Goal: Navigation & Orientation: Find specific page/section

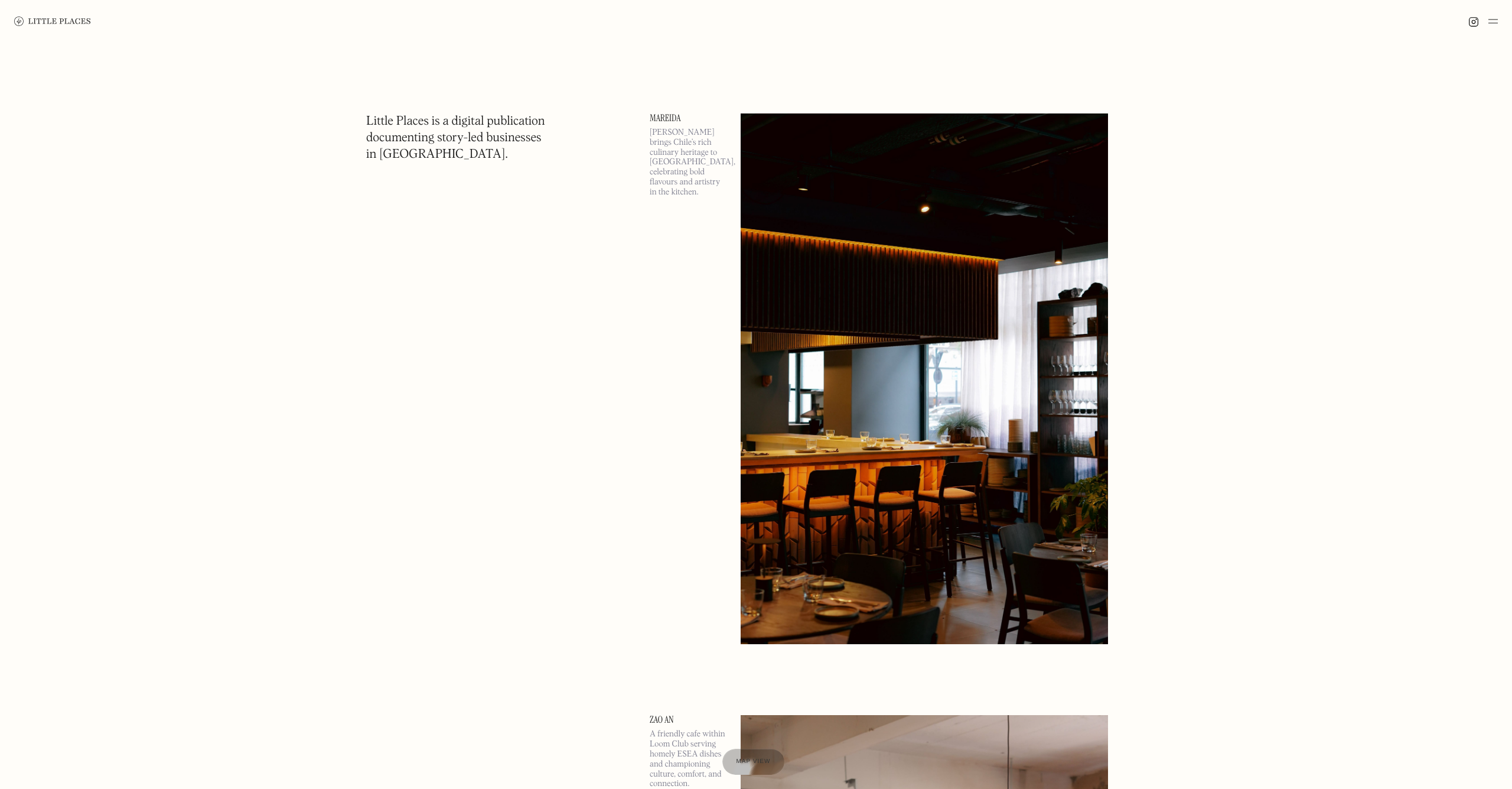
click at [657, 118] on link "Mareida" at bounding box center [688, 117] width 77 height 9
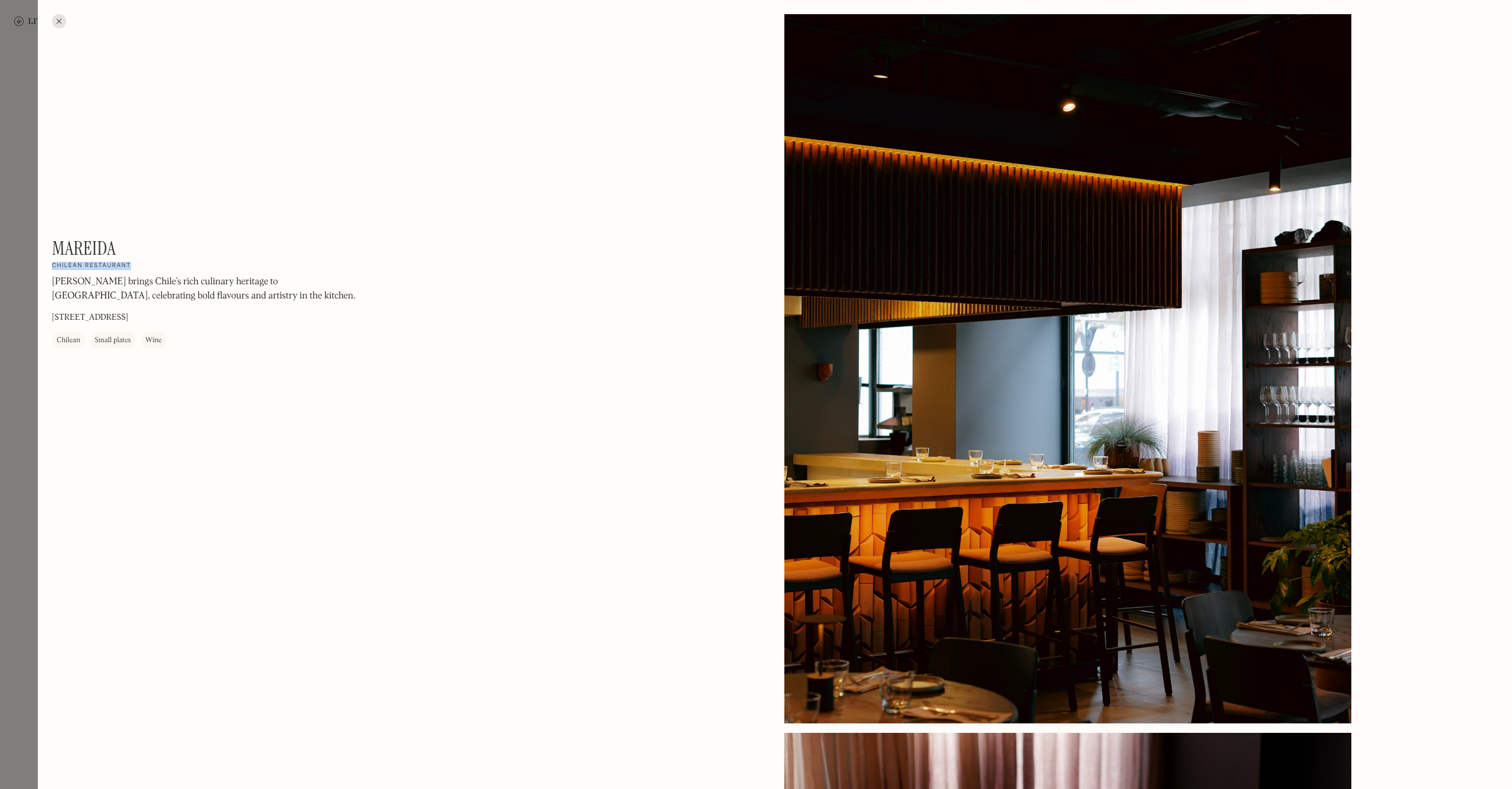
drag, startPoint x: 53, startPoint y: 264, endPoint x: 129, endPoint y: 264, distance: 76.0
click at [129, 264] on h2 "Chilean restaurant" at bounding box center [92, 266] width 79 height 8
click at [123, 264] on h2 "Chilean restaurant" at bounding box center [92, 266] width 79 height 8
click at [73, 267] on h2 "Chilean restaurant" at bounding box center [92, 266] width 79 height 8
drag, startPoint x: 73, startPoint y: 267, endPoint x: 109, endPoint y: 265, distance: 36.1
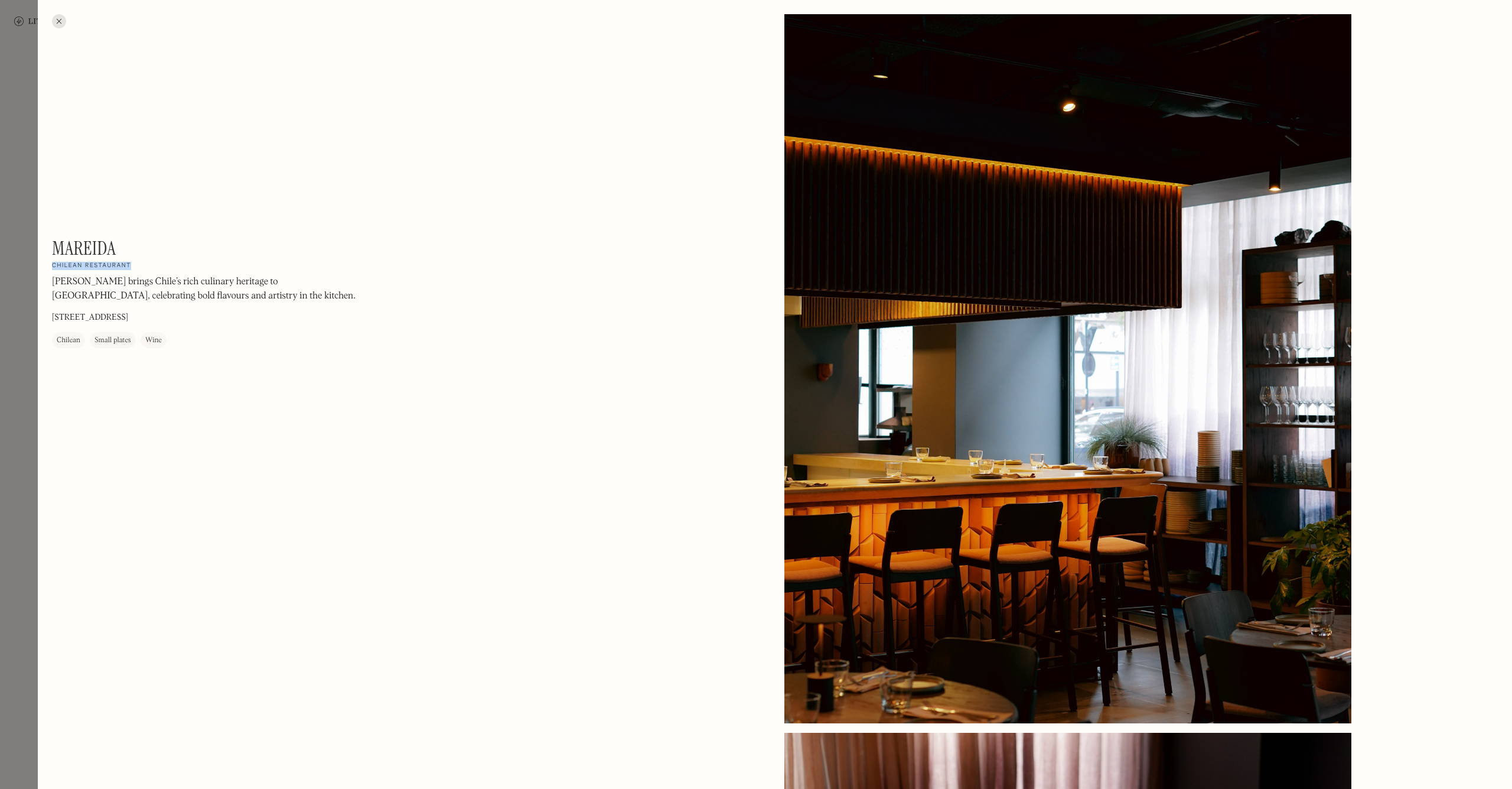
click at [109, 265] on h2 "Chilean restaurant" at bounding box center [92, 266] width 79 height 8
click at [65, 264] on h2 "Chilean restaurant" at bounding box center [92, 266] width 79 height 8
drag, startPoint x: 65, startPoint y: 264, endPoint x: 107, endPoint y: 262, distance: 42.0
click at [107, 262] on h2 "Chilean restaurant" at bounding box center [92, 266] width 79 height 8
click at [61, 21] on div at bounding box center [59, 21] width 14 height 14
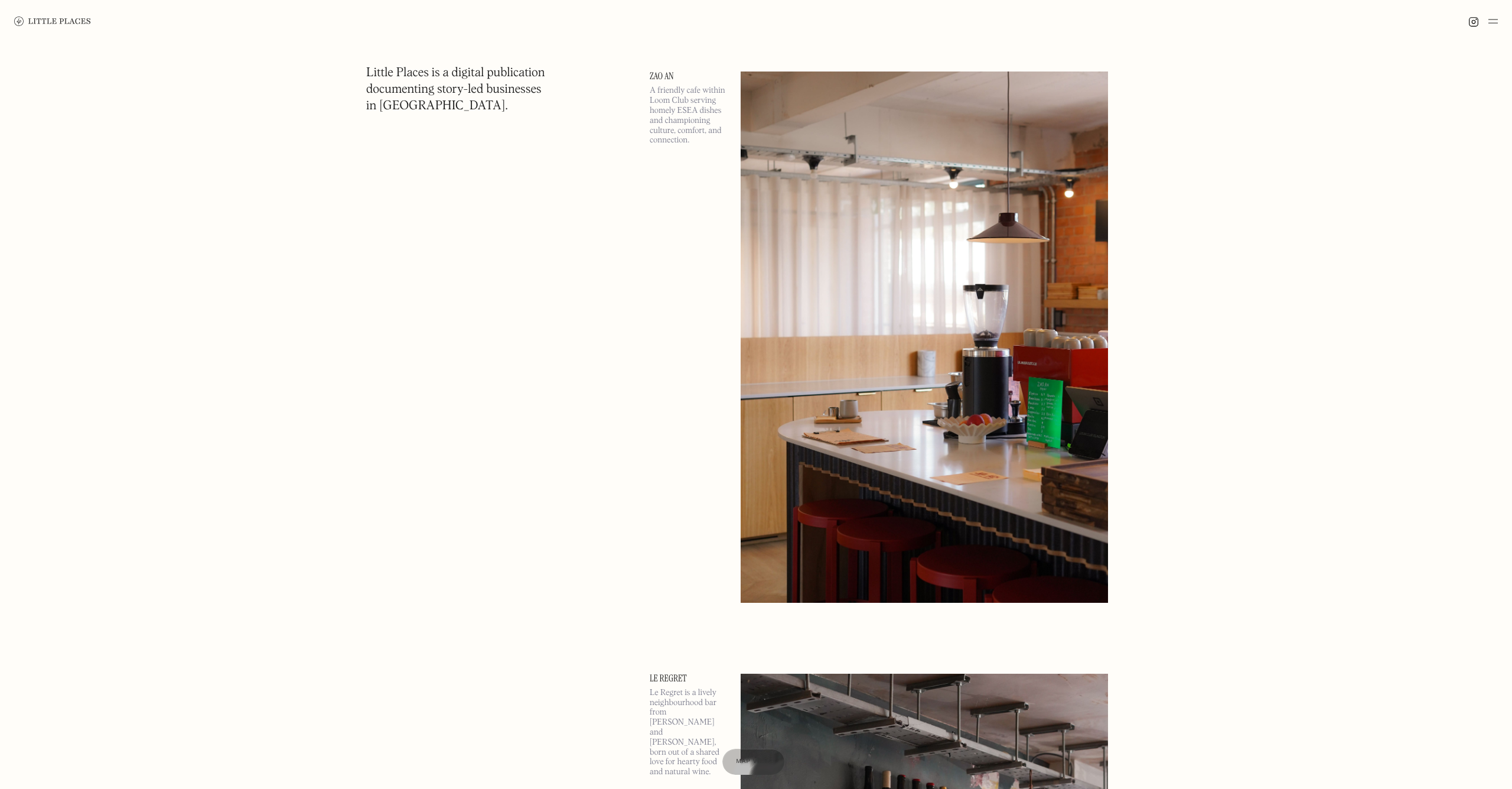
scroll to position [773, 0]
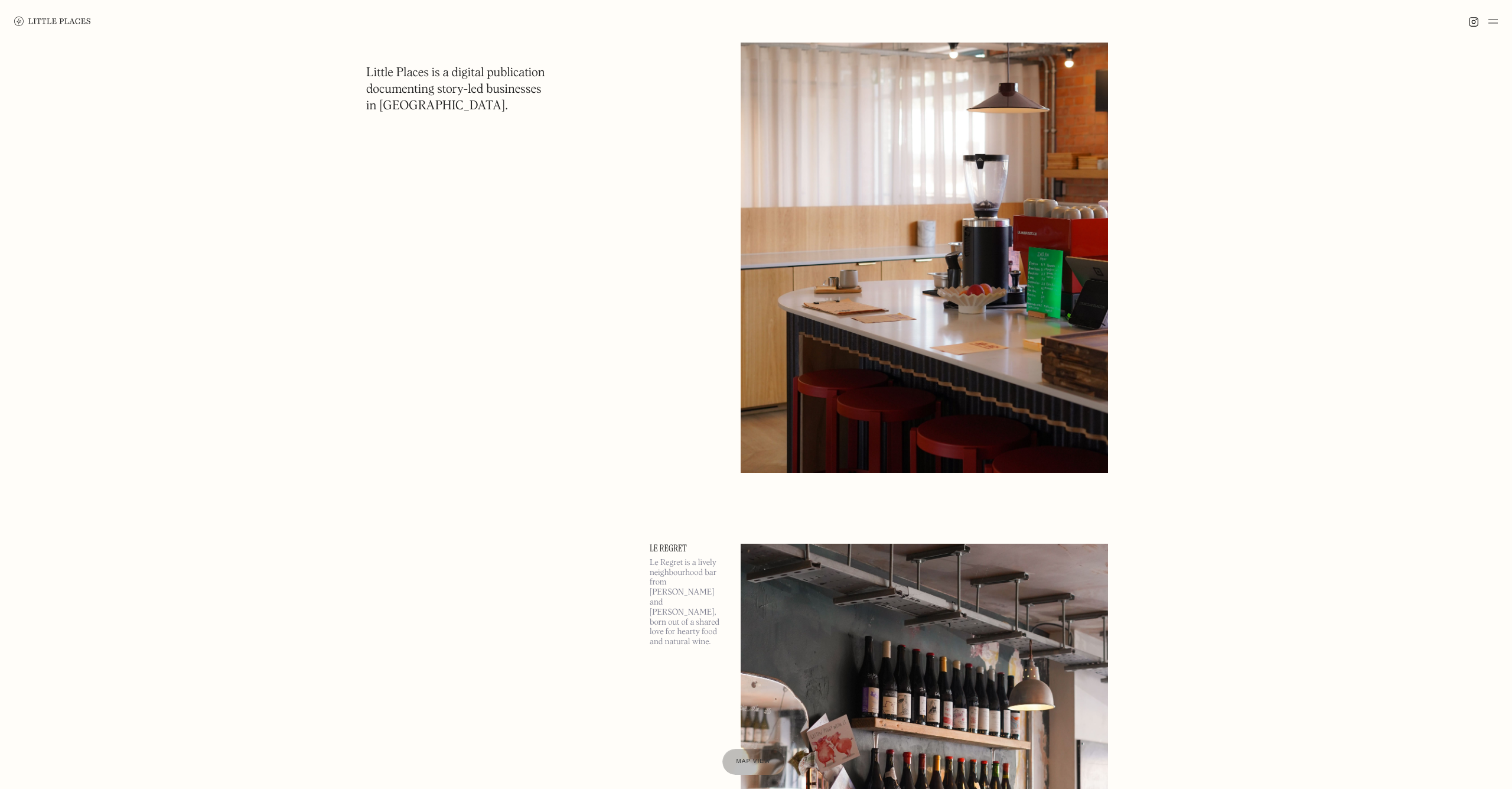
click at [809, 206] on img at bounding box center [925, 206] width 368 height 530
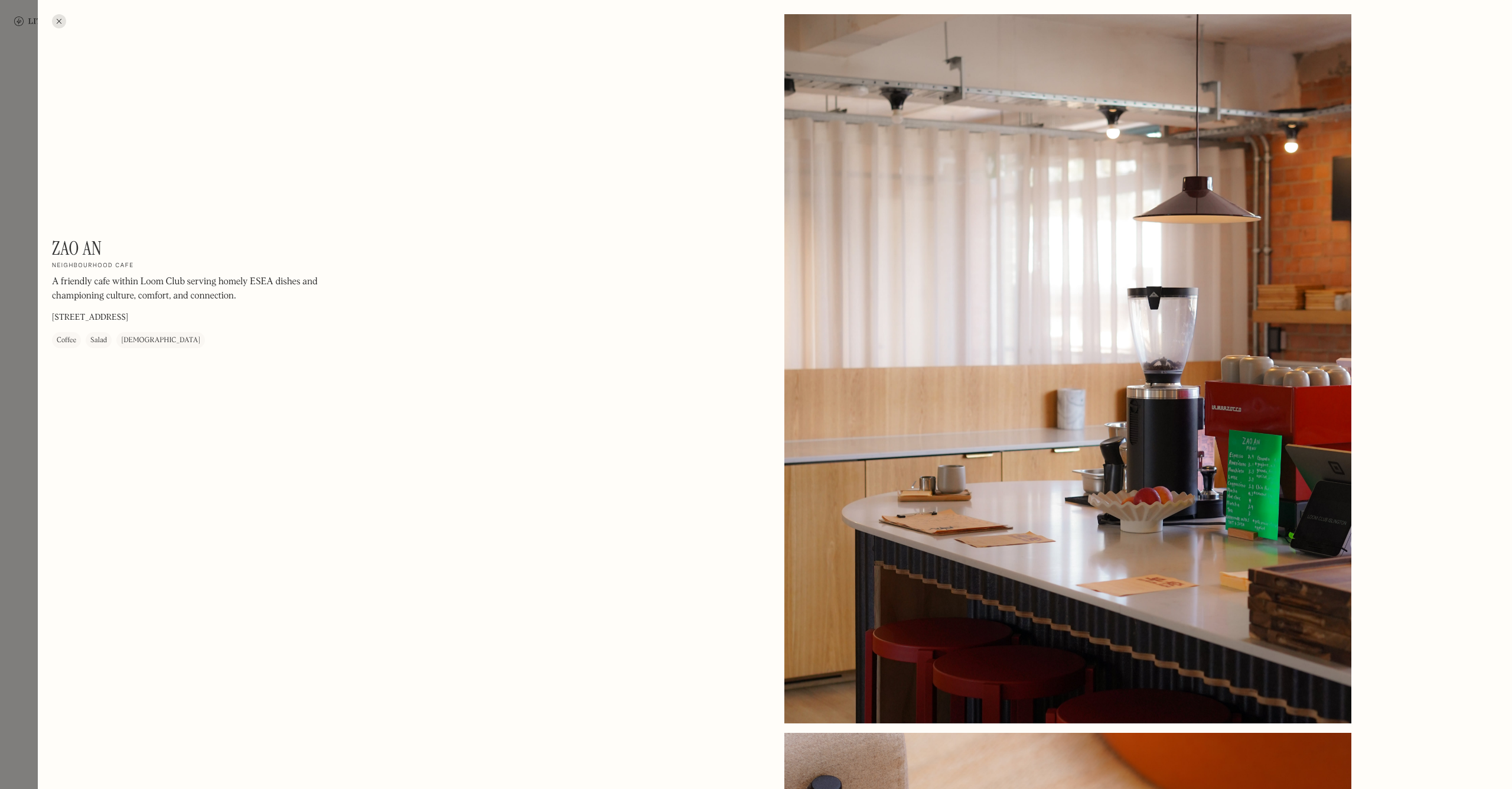
click at [60, 21] on div at bounding box center [59, 21] width 14 height 14
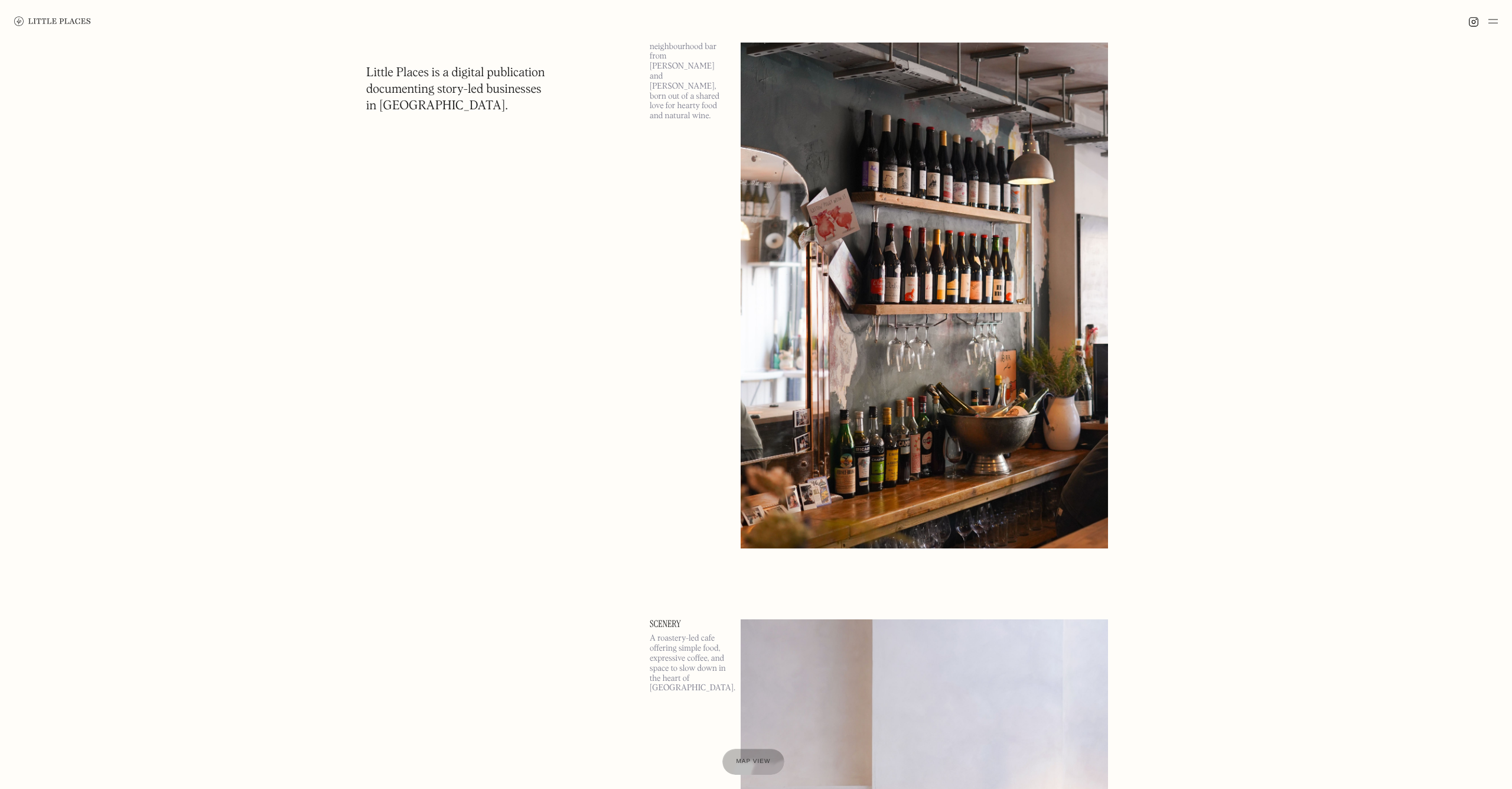
scroll to position [1344, 0]
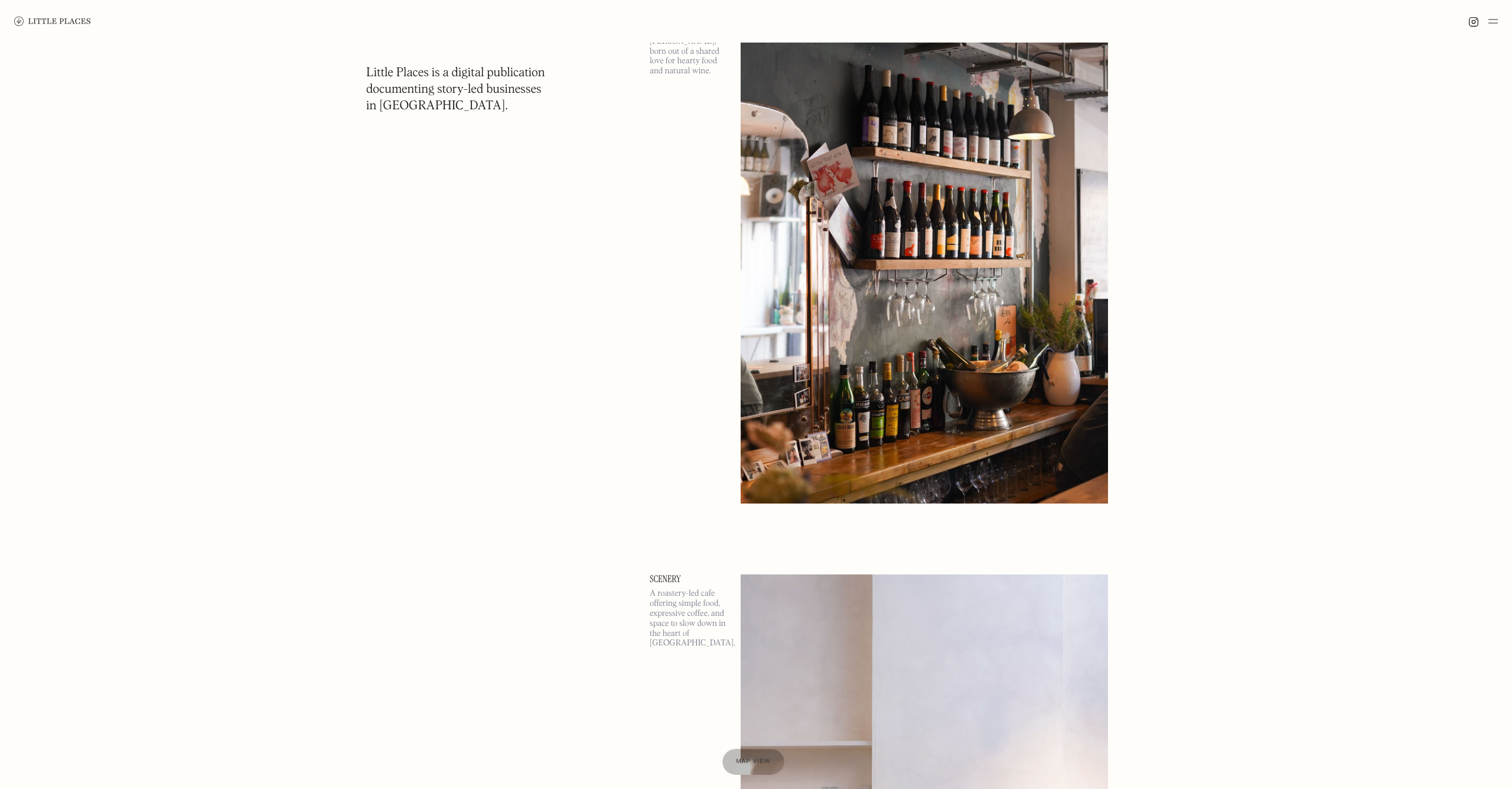
click at [926, 259] on img at bounding box center [925, 238] width 368 height 530
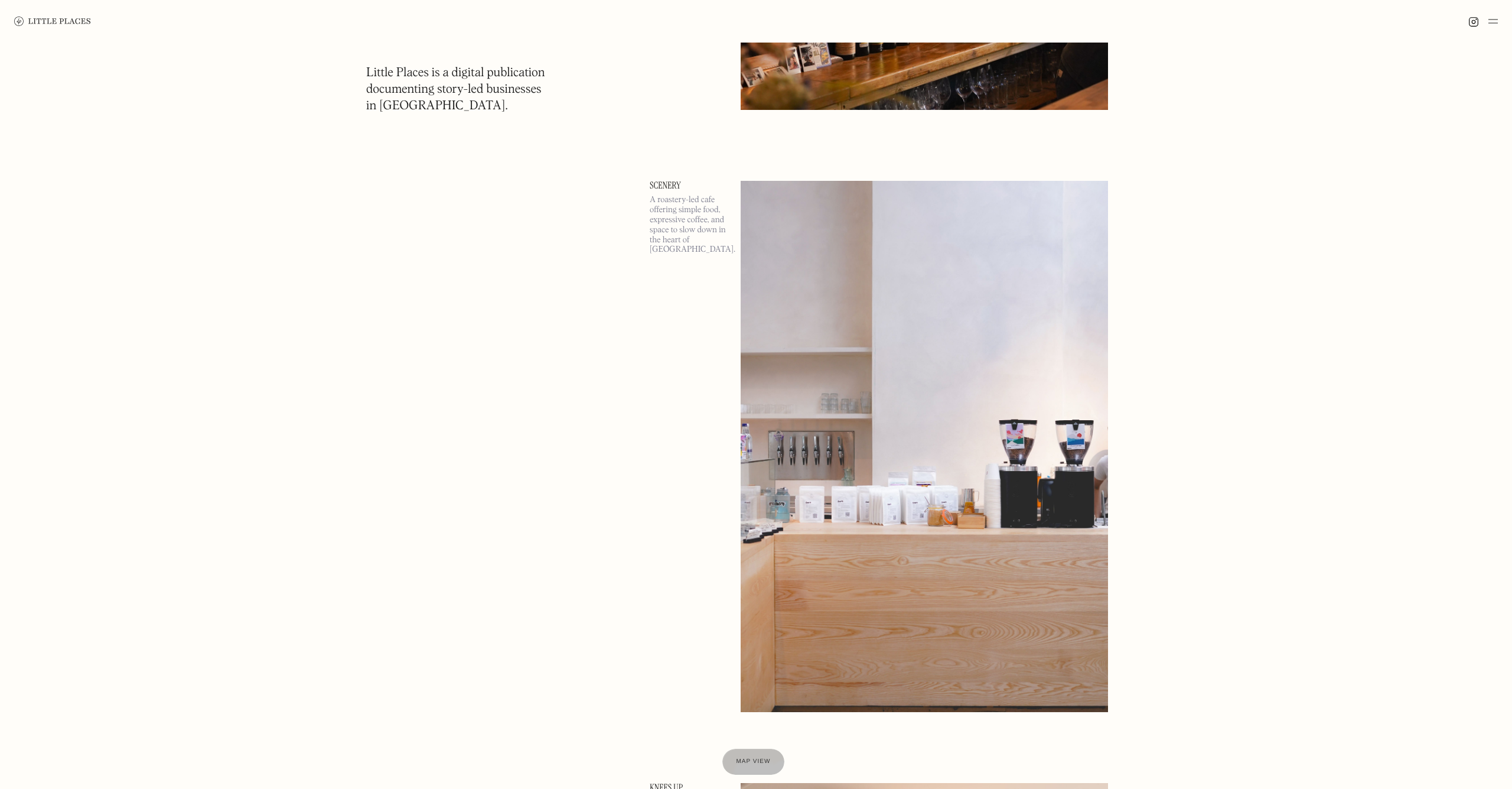
scroll to position [1907, 0]
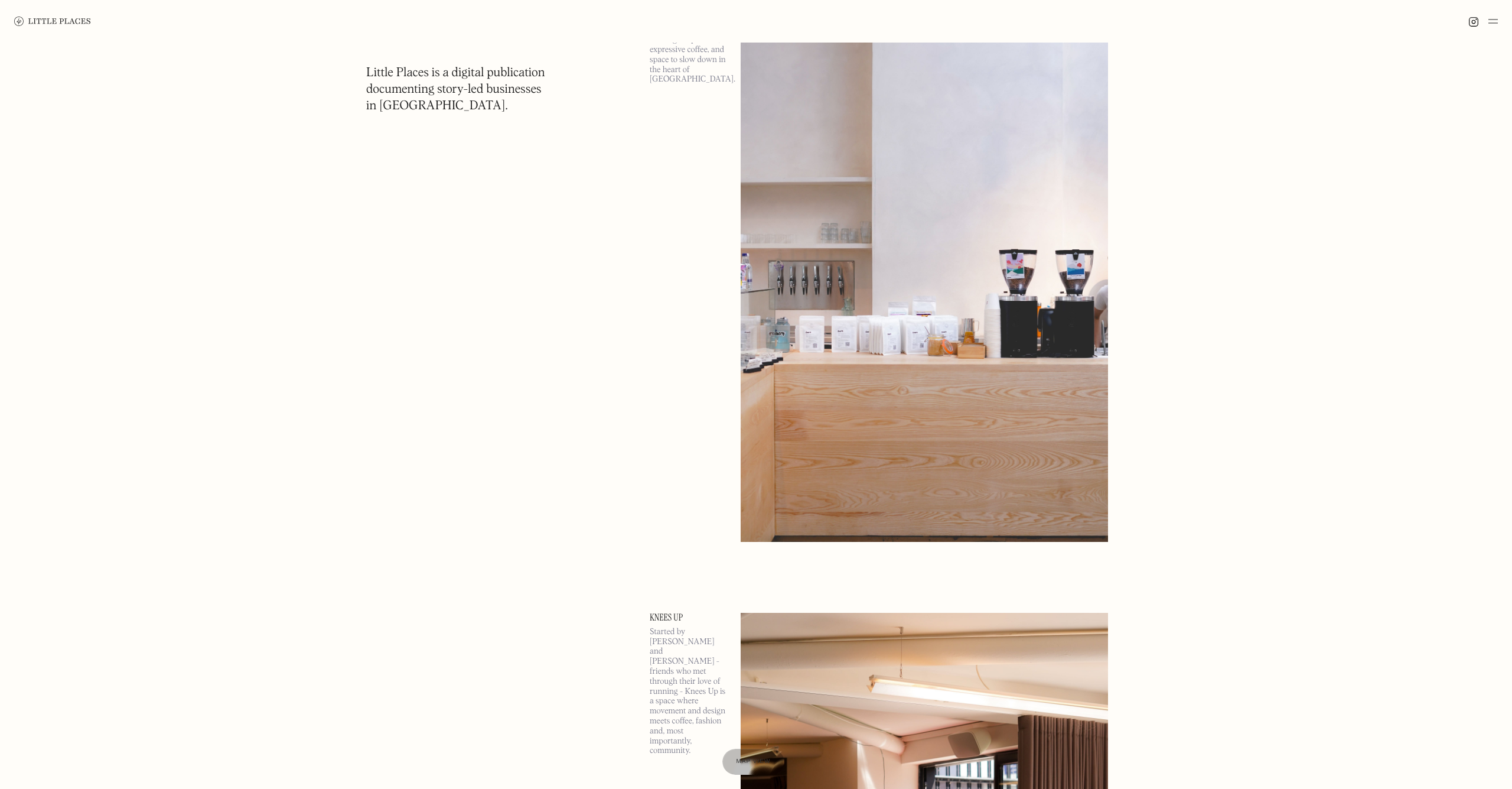
click at [979, 401] on img at bounding box center [925, 276] width 368 height 530
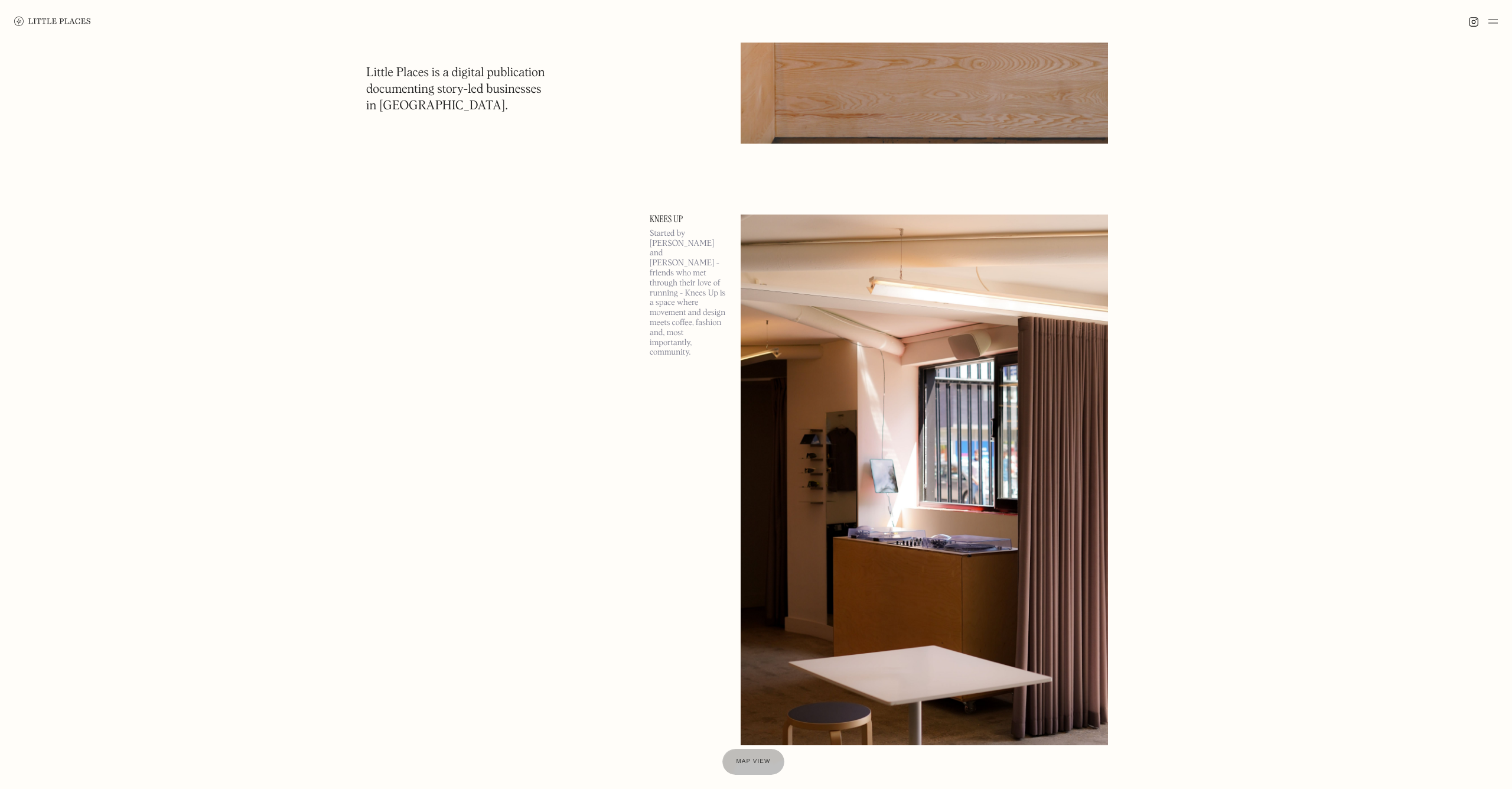
scroll to position [2298, 0]
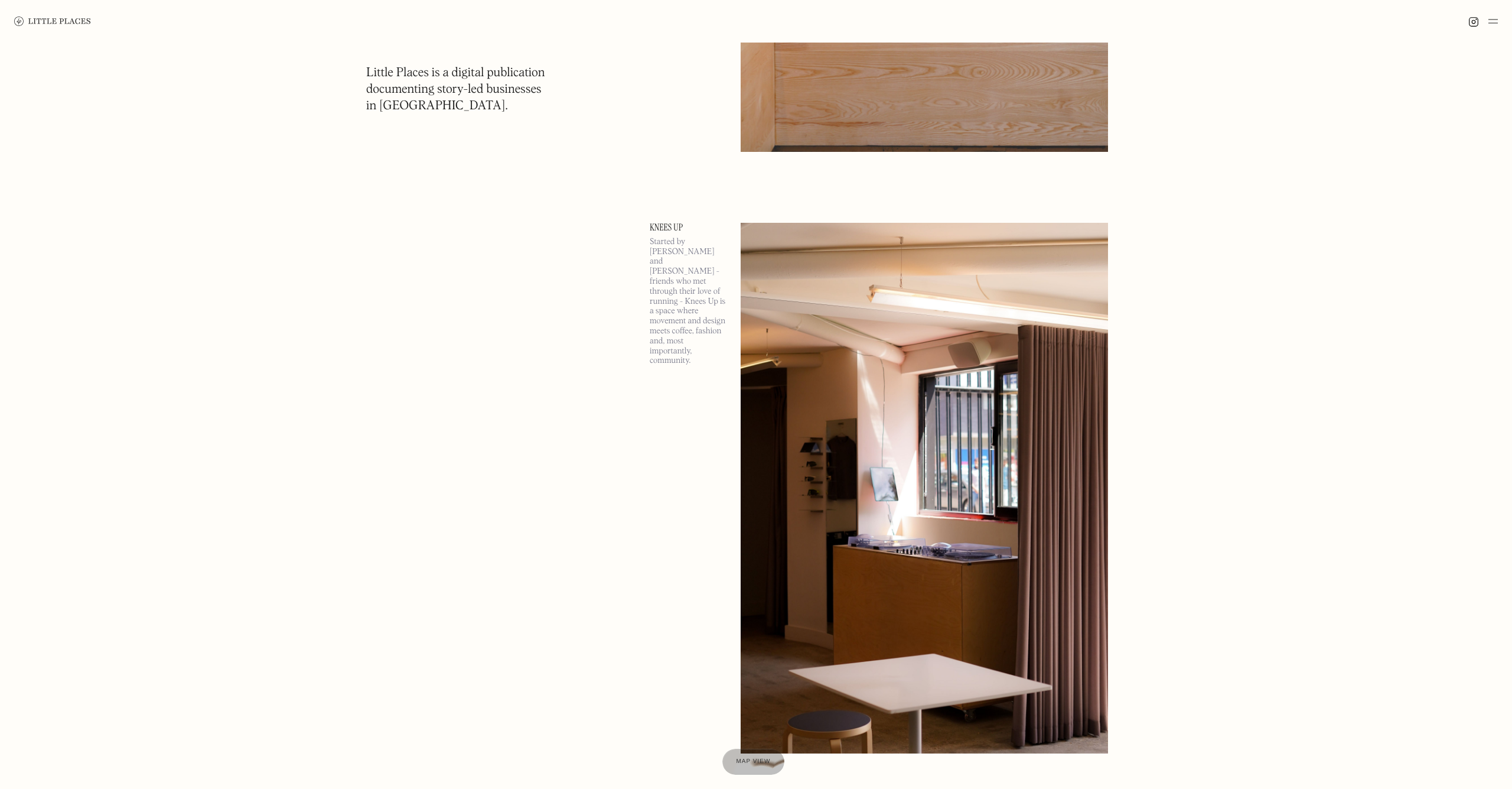
click at [979, 401] on img at bounding box center [925, 488] width 368 height 530
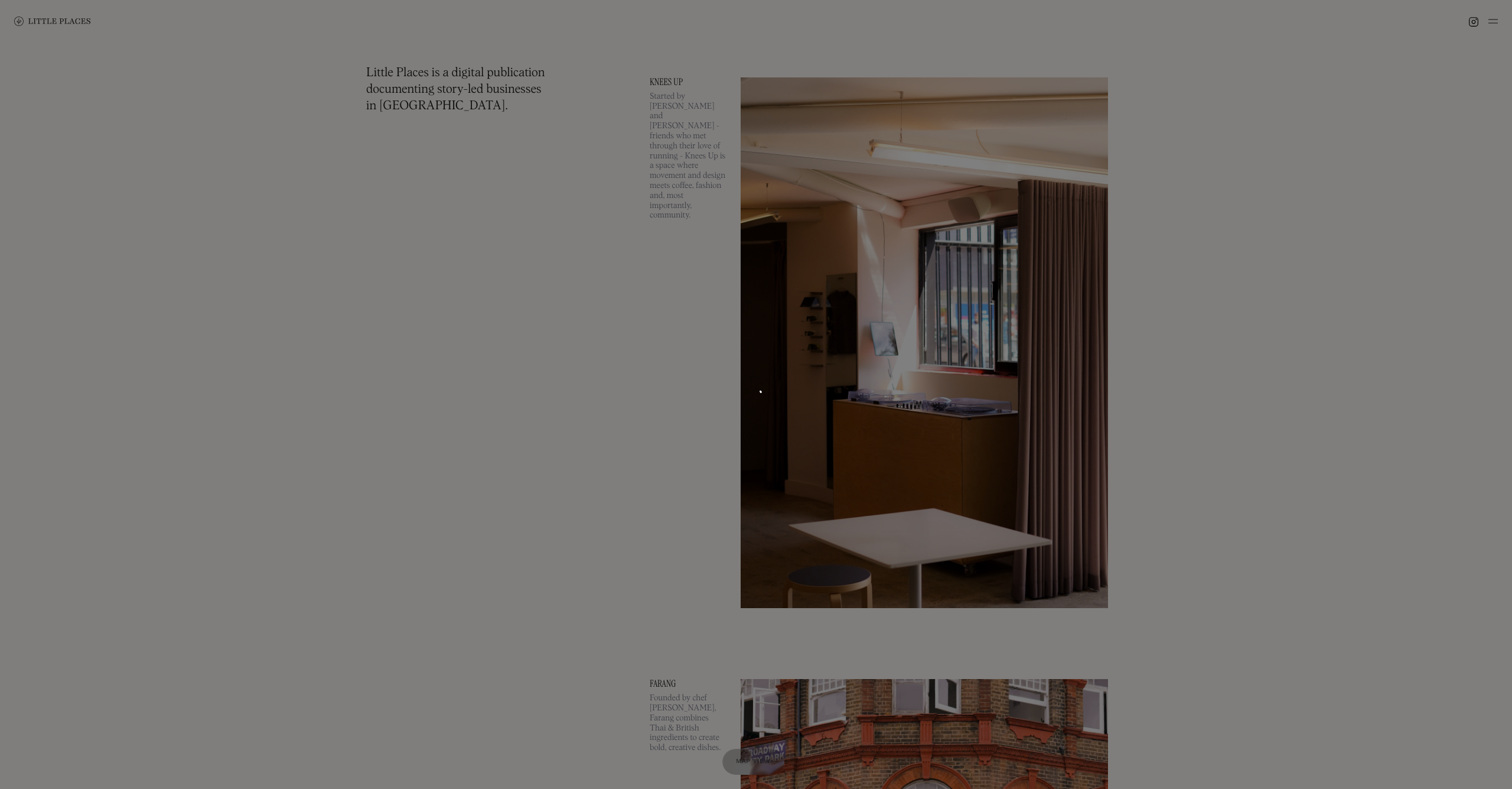
scroll to position [2508, 0]
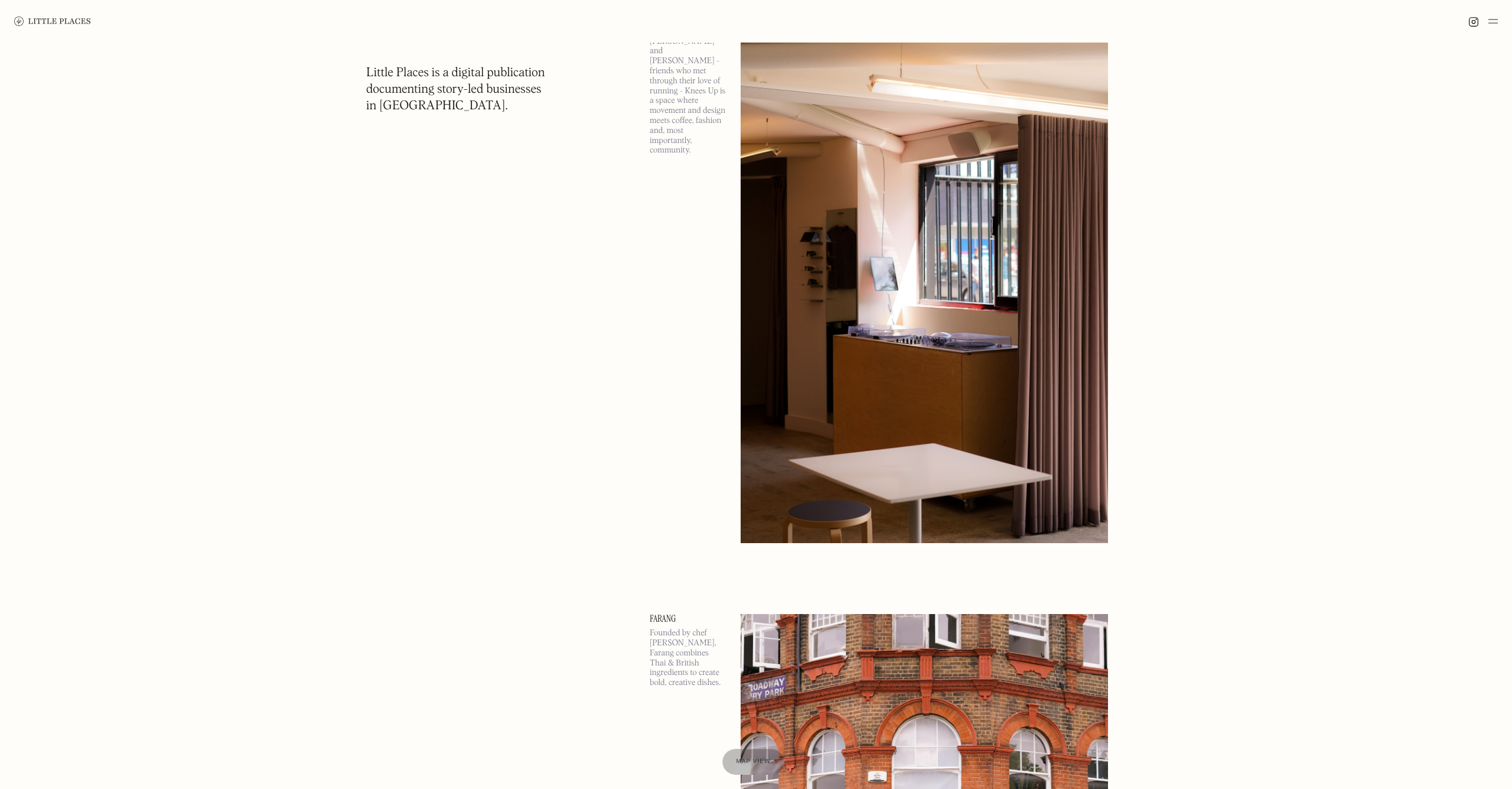
click at [978, 400] on img at bounding box center [925, 278] width 368 height 530
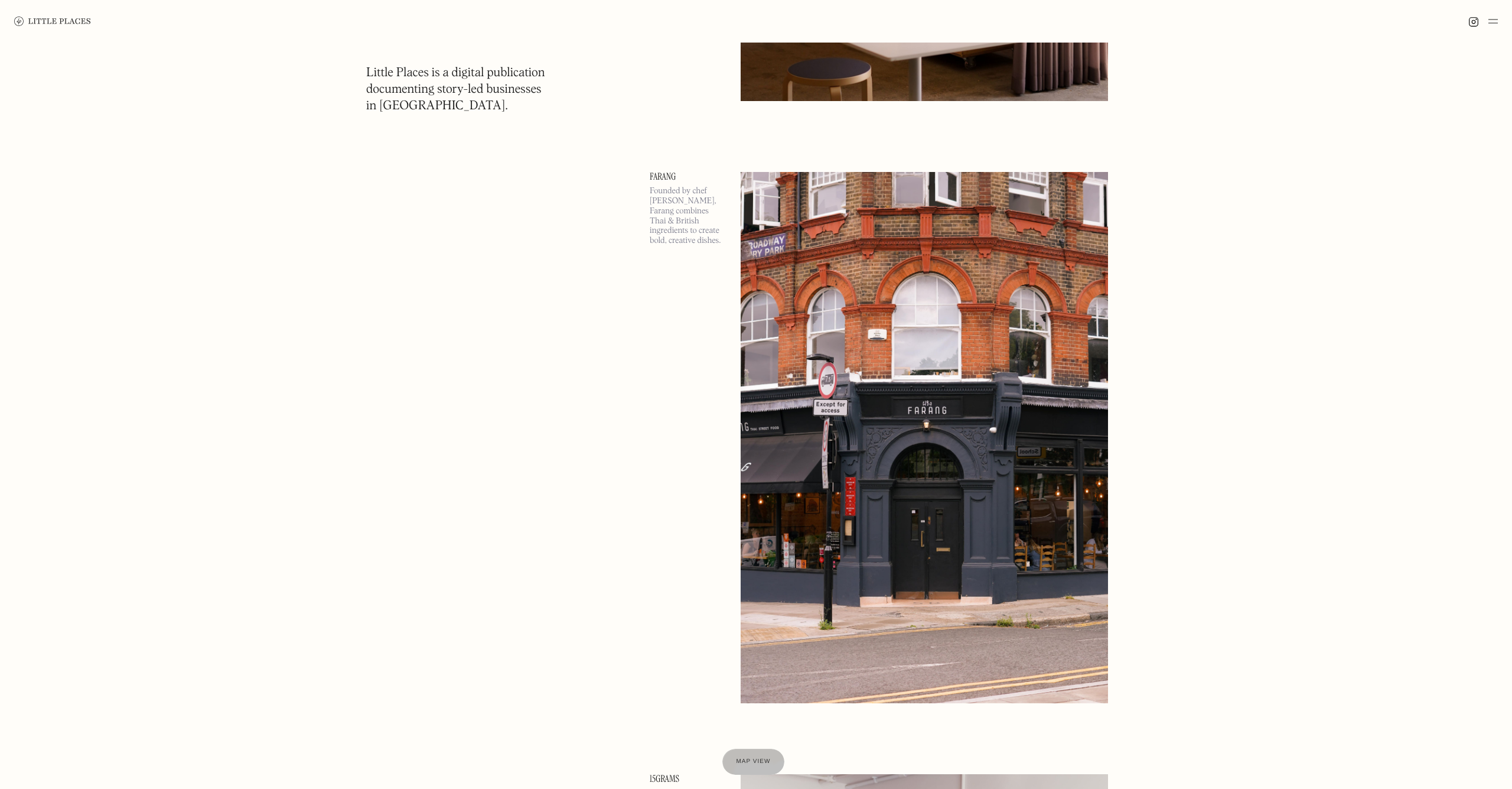
scroll to position [2946, 0]
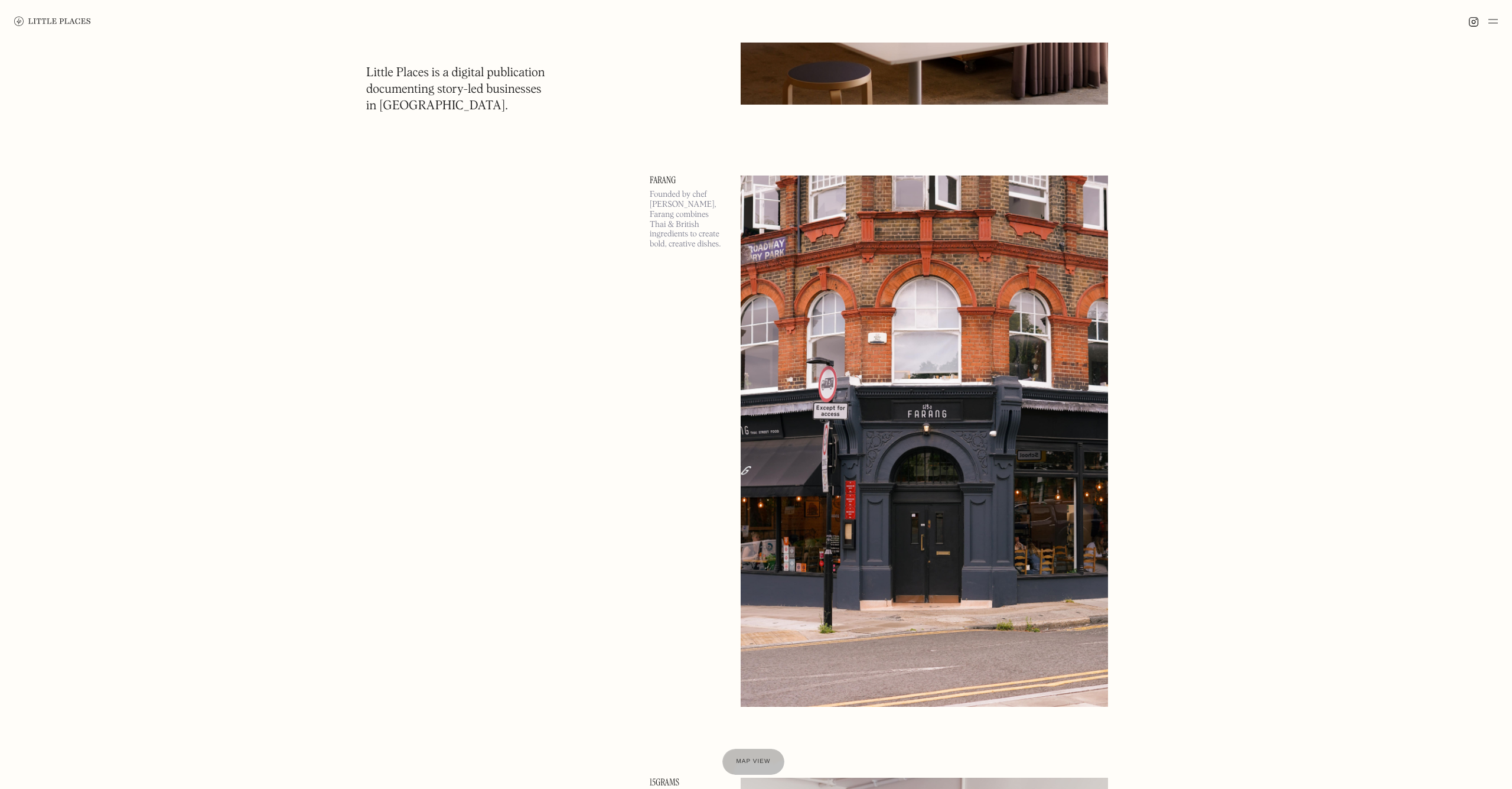
click at [978, 400] on img at bounding box center [925, 440] width 368 height 530
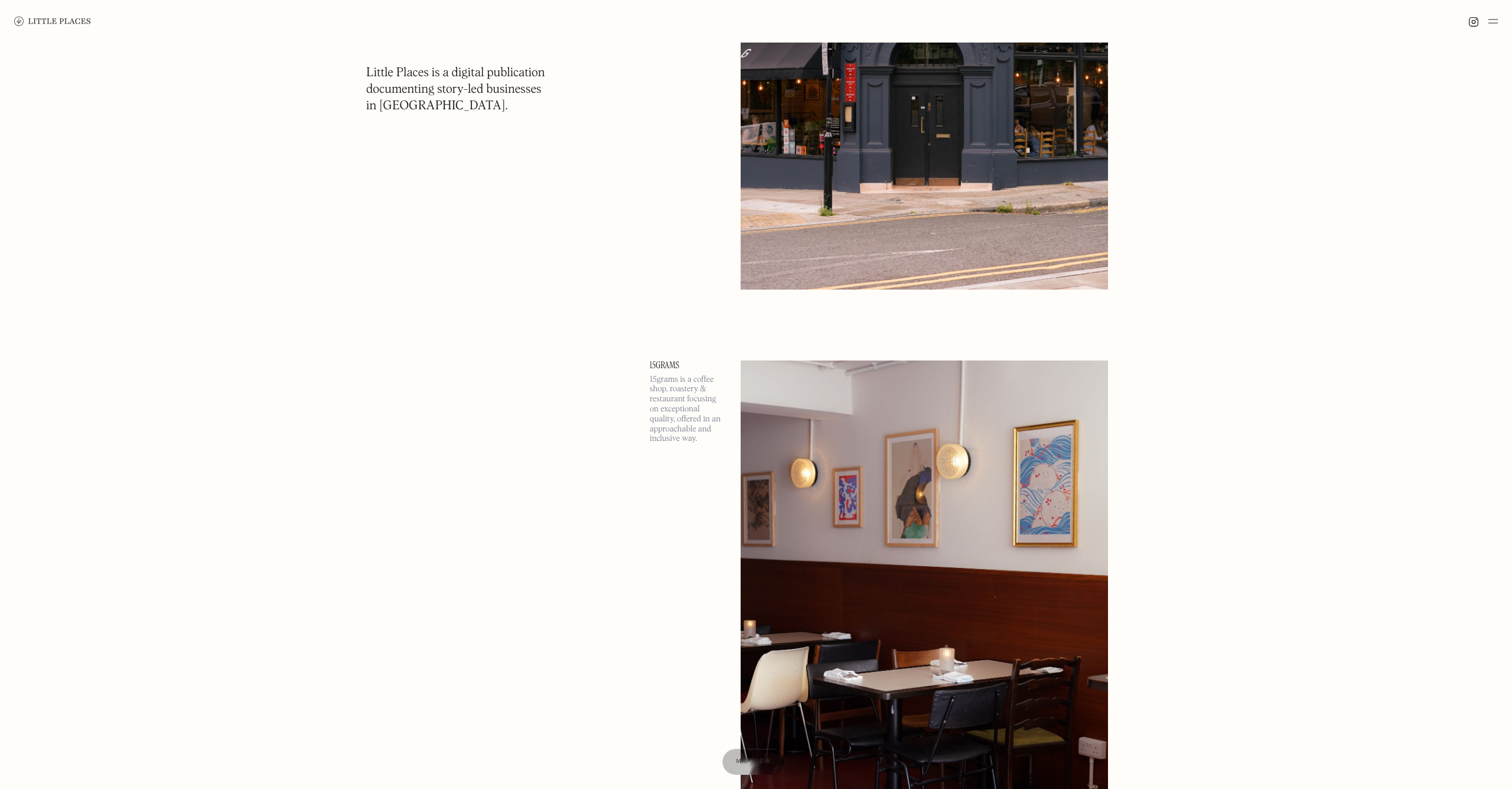
scroll to position [3360, 0]
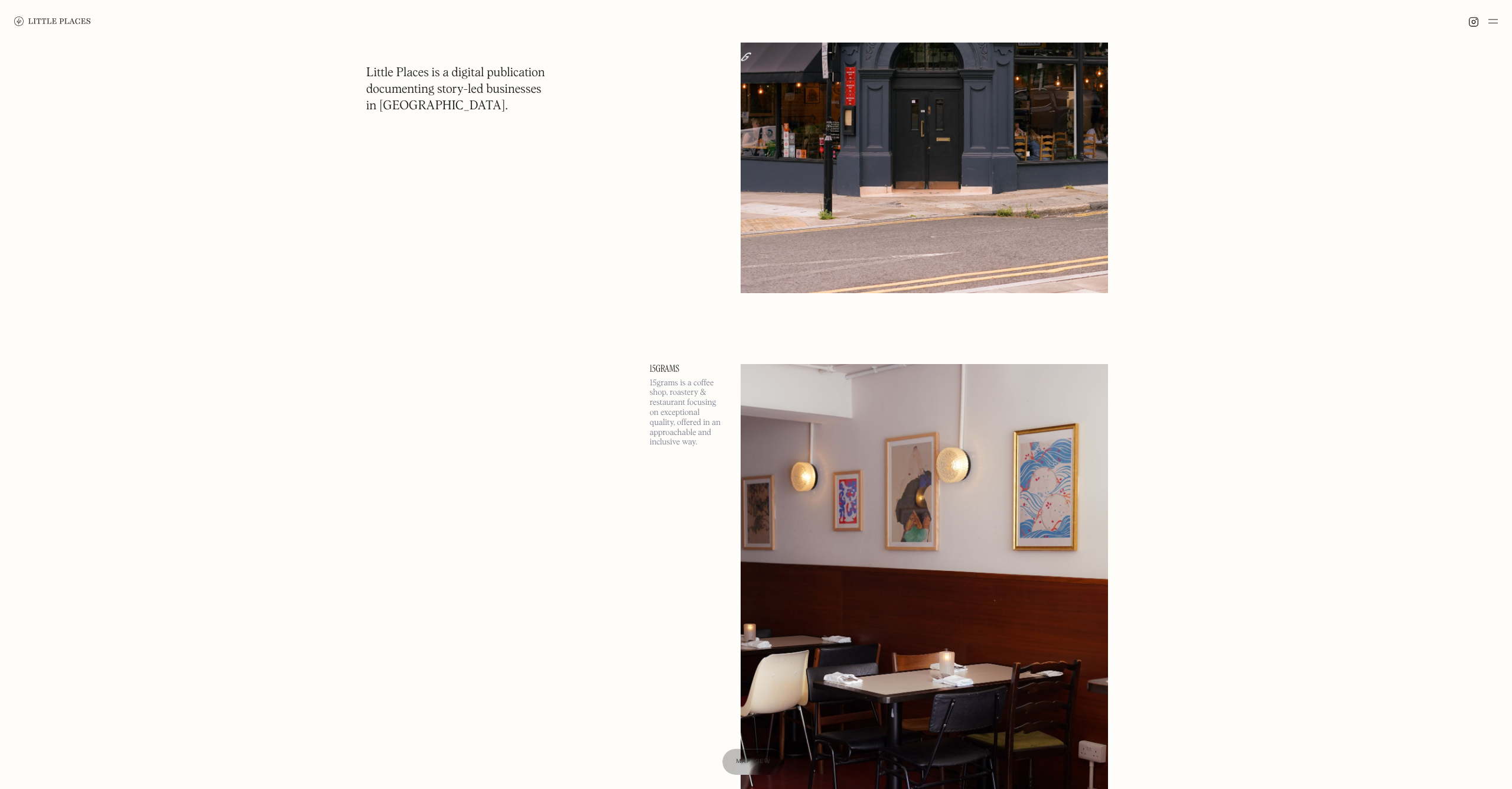
click at [978, 400] on img at bounding box center [925, 629] width 368 height 530
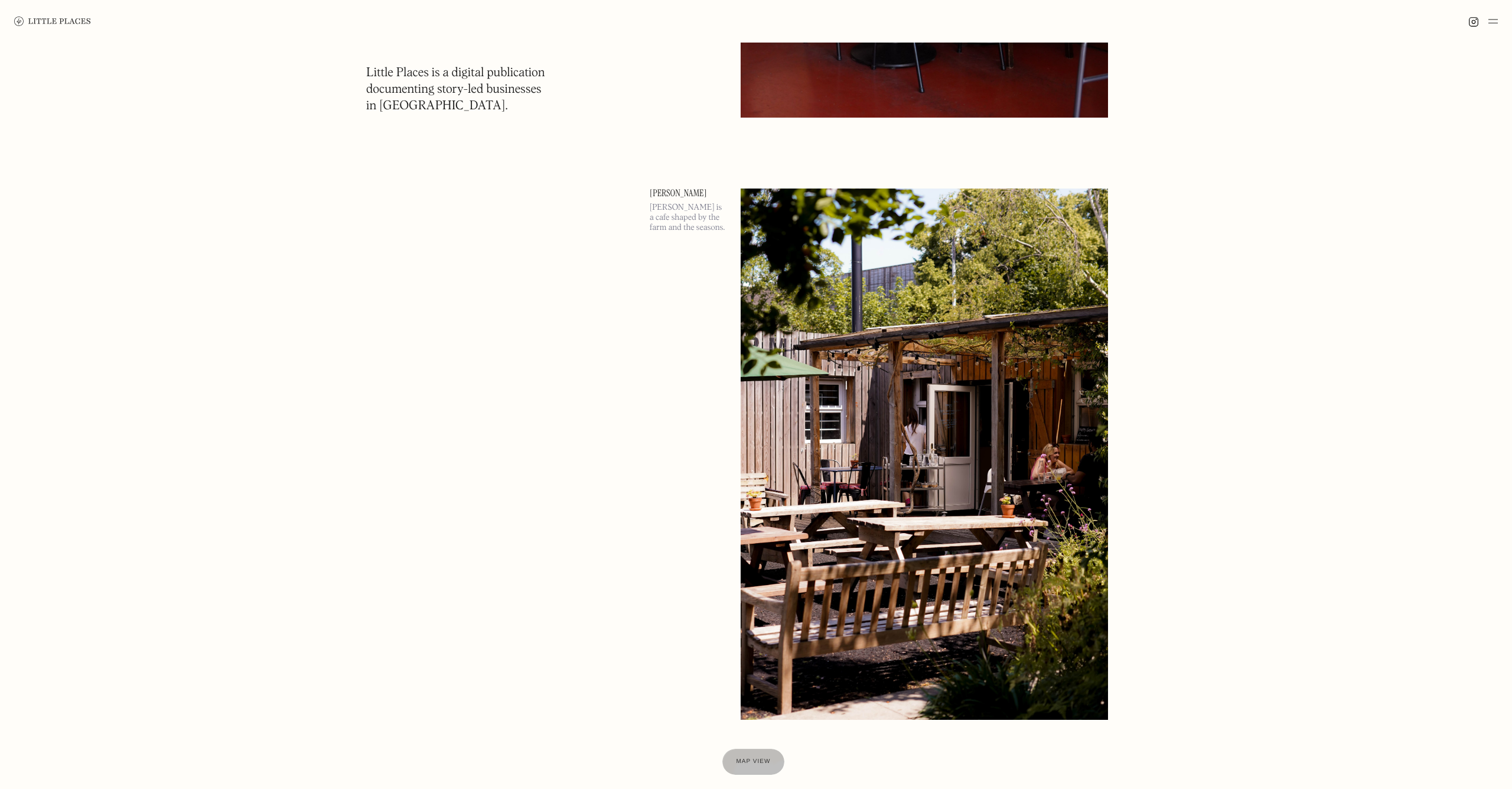
scroll to position [4238, 0]
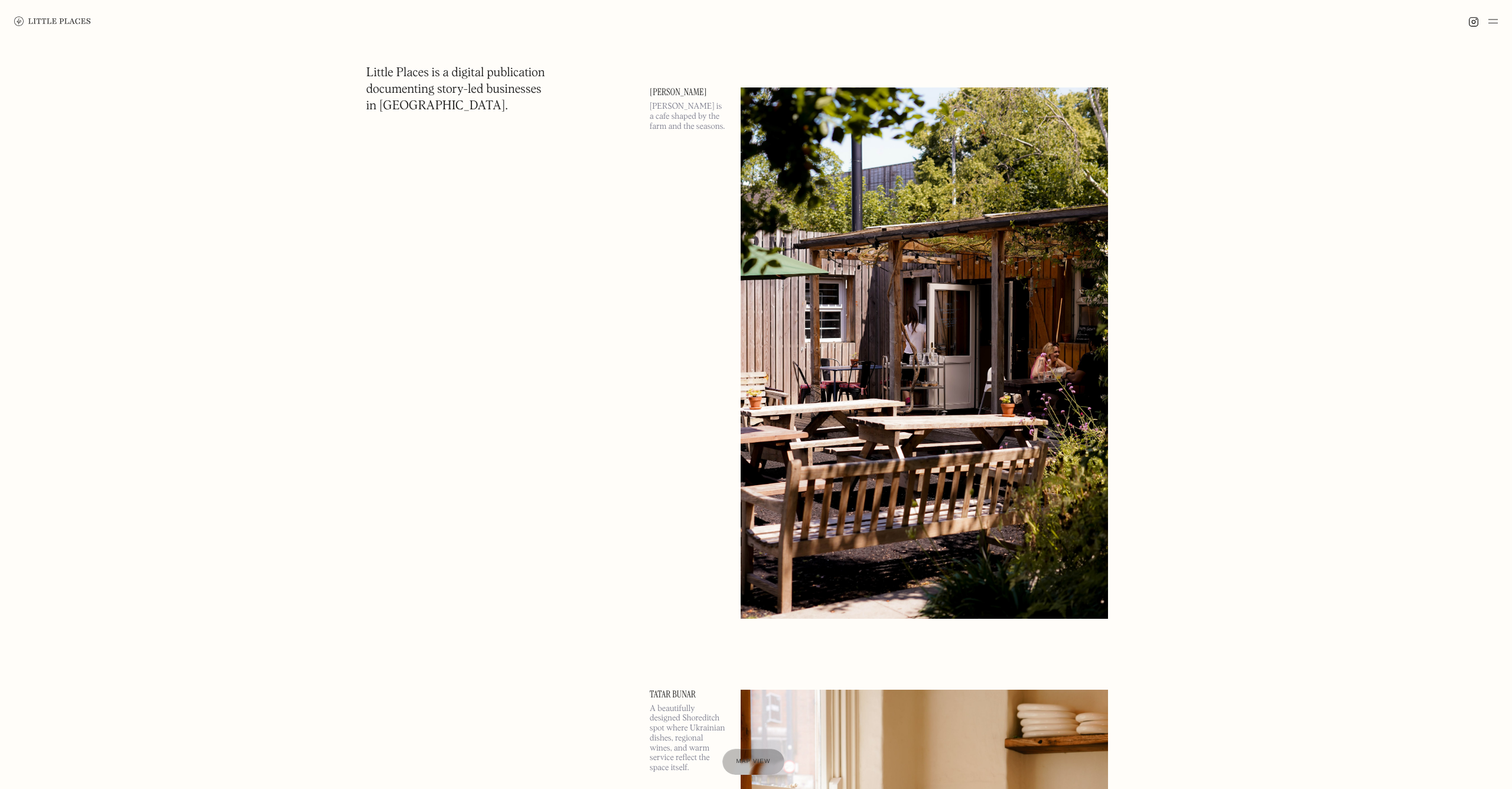
click at [978, 400] on img at bounding box center [925, 353] width 368 height 530
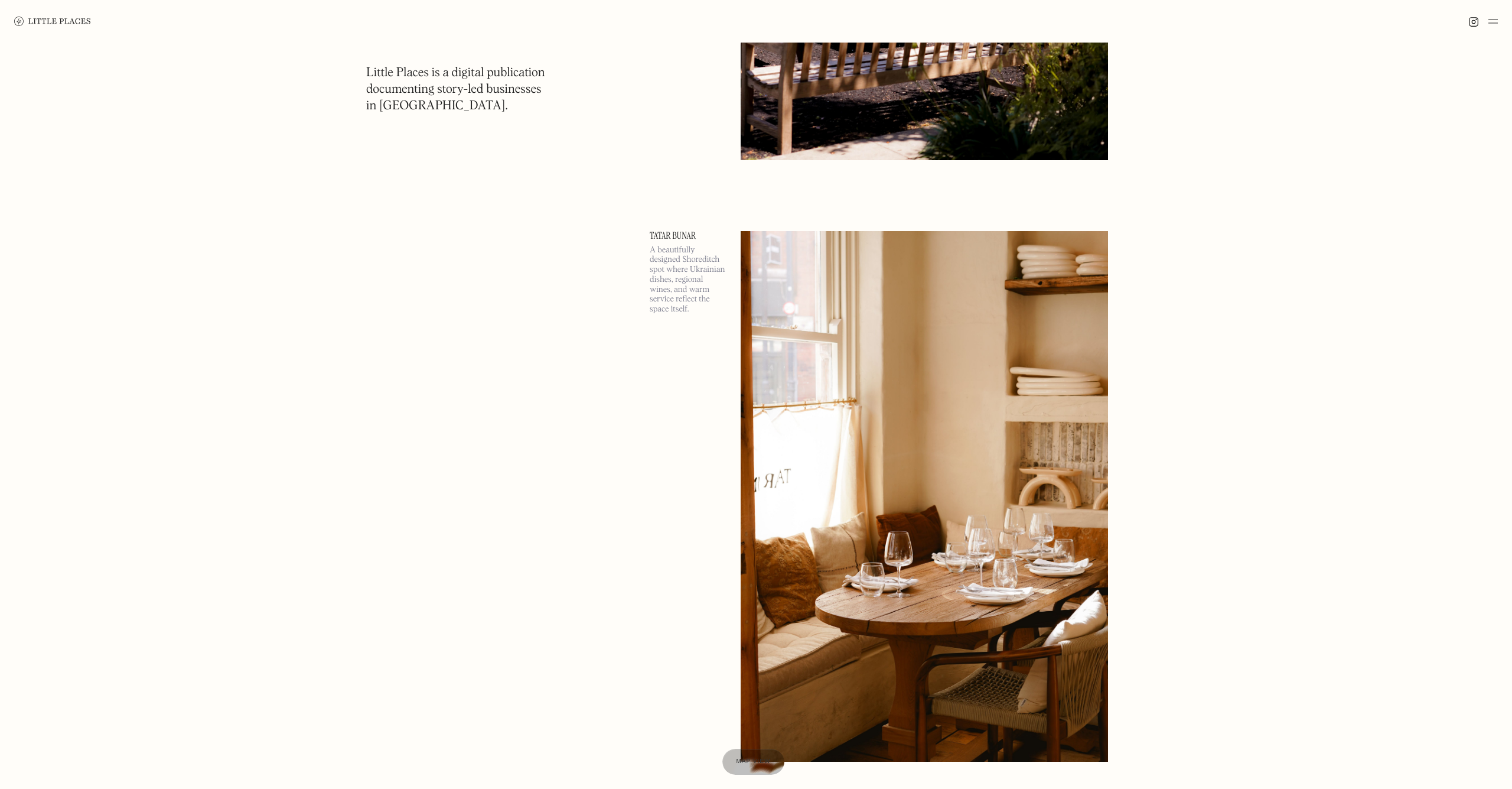
scroll to position [4875, 0]
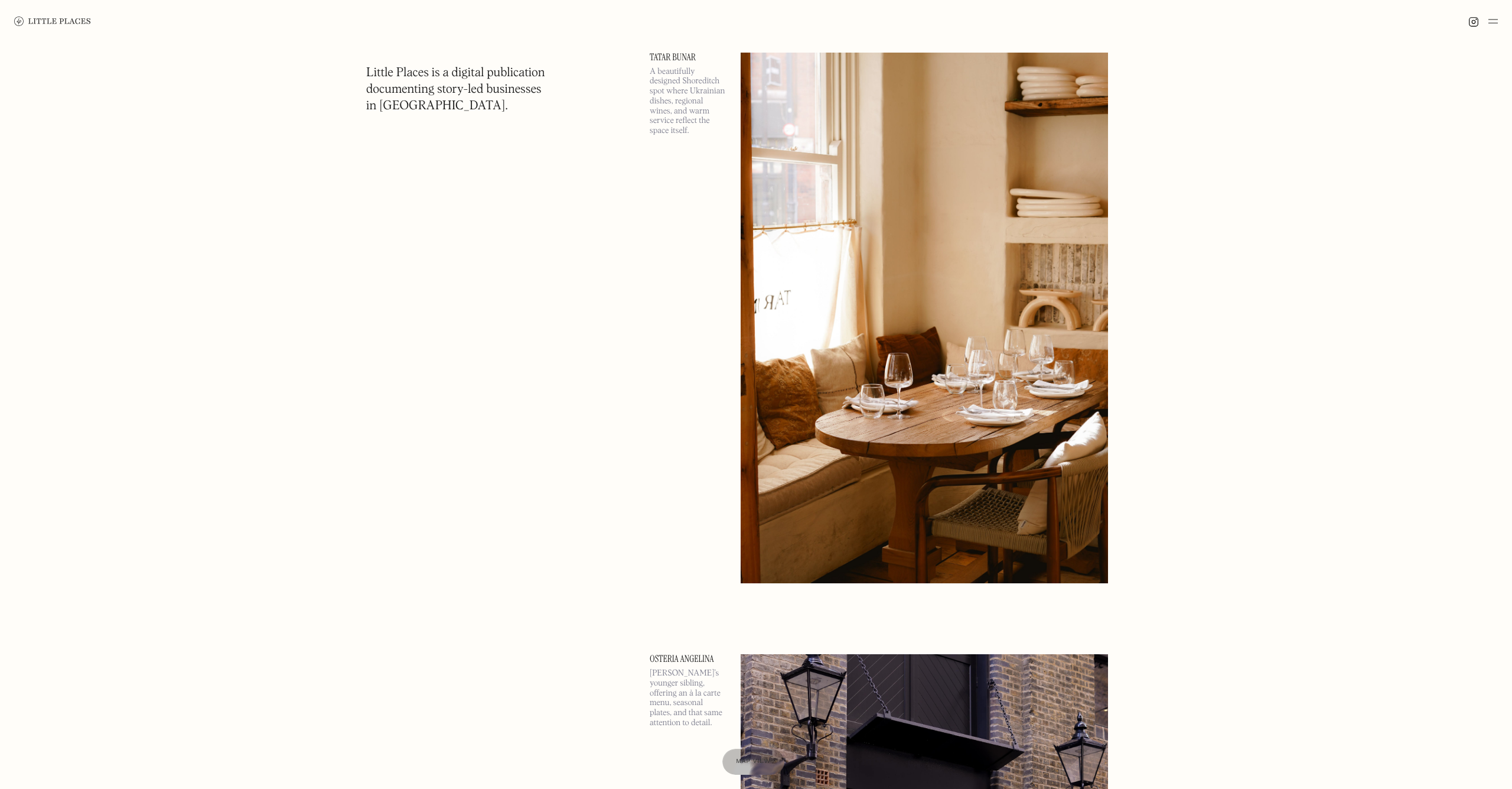
click at [978, 400] on img at bounding box center [925, 317] width 368 height 530
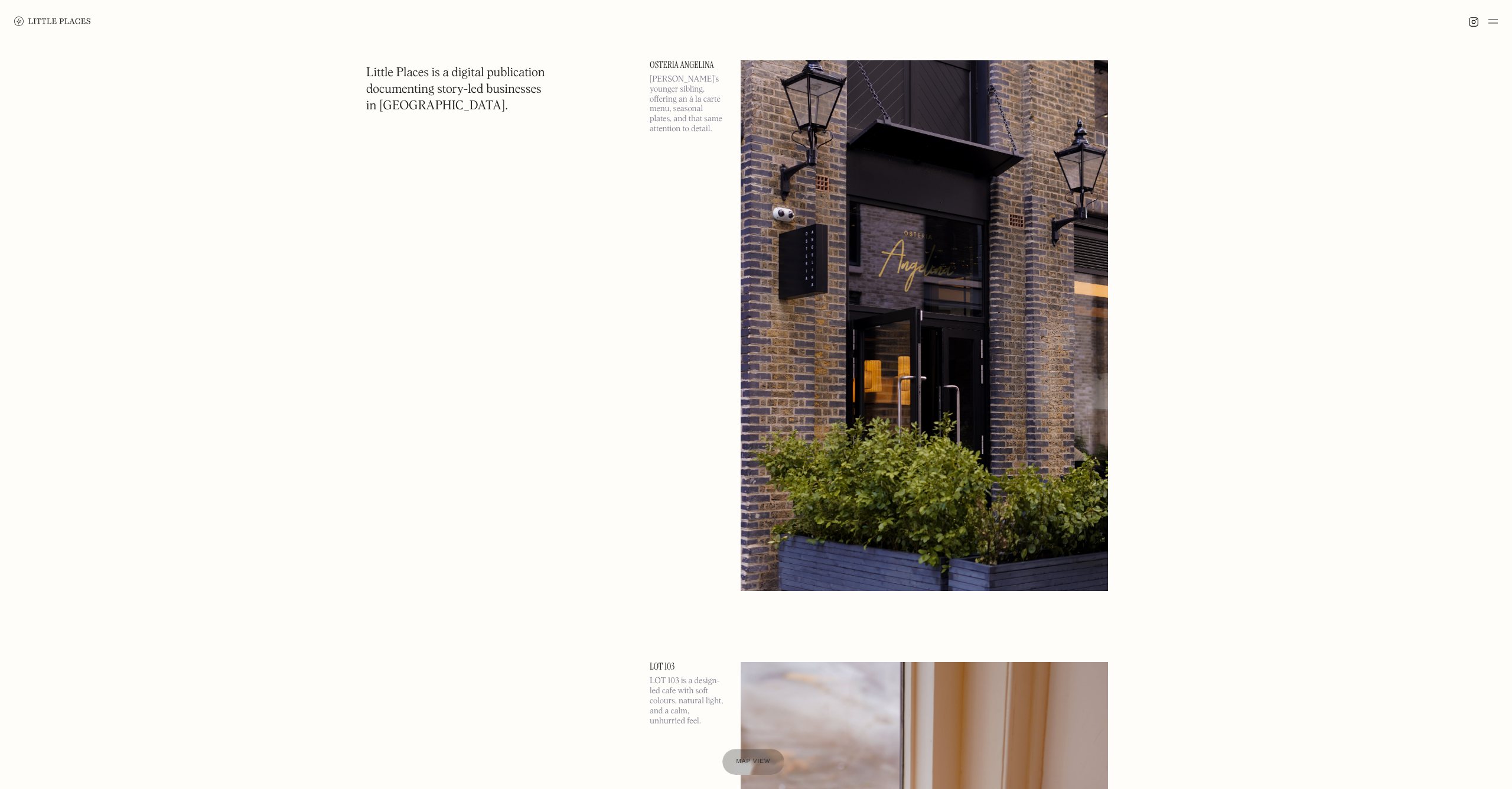
scroll to position [5466, 0]
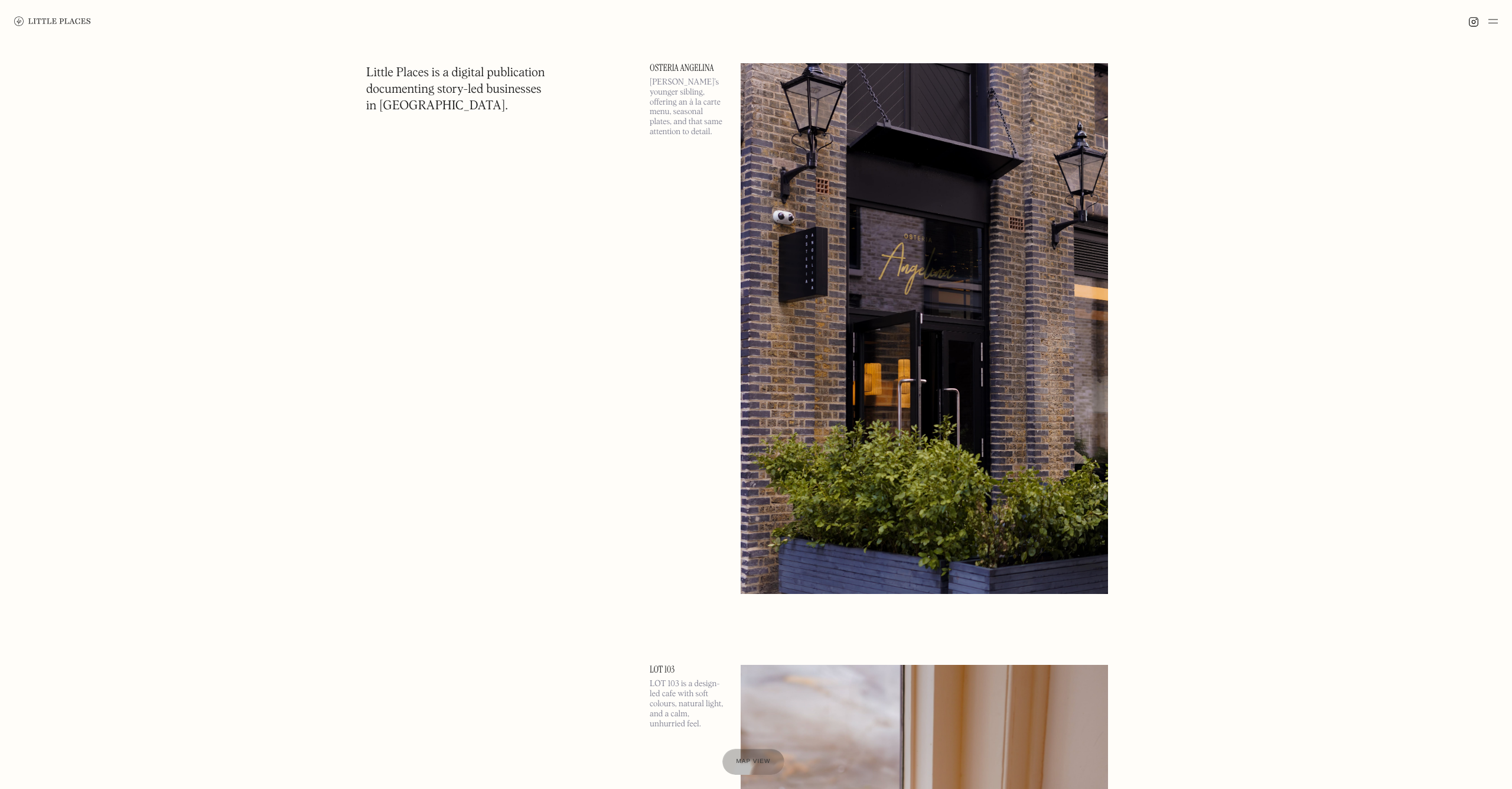
click at [881, 370] on img at bounding box center [925, 328] width 368 height 530
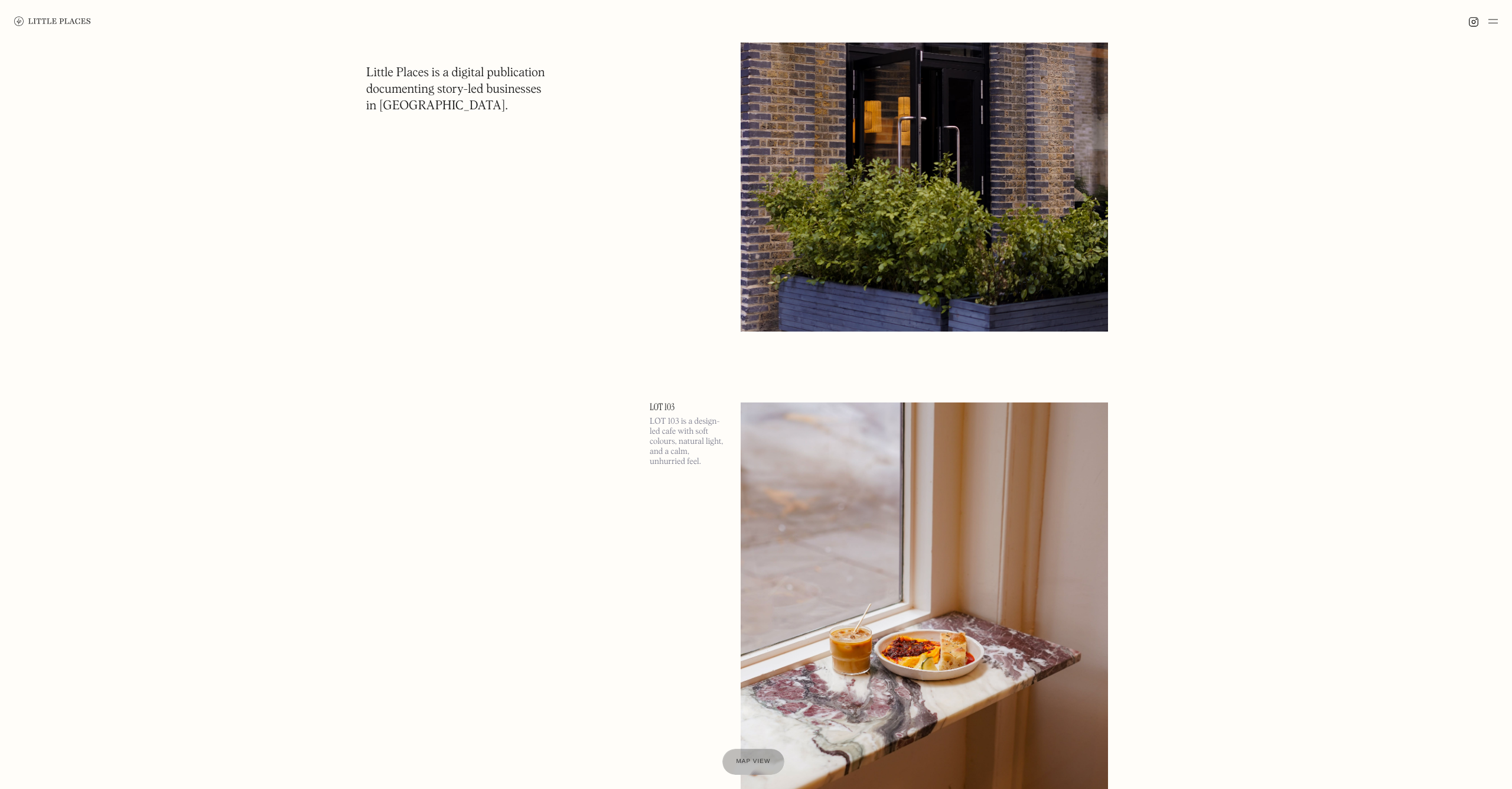
scroll to position [5829, 0]
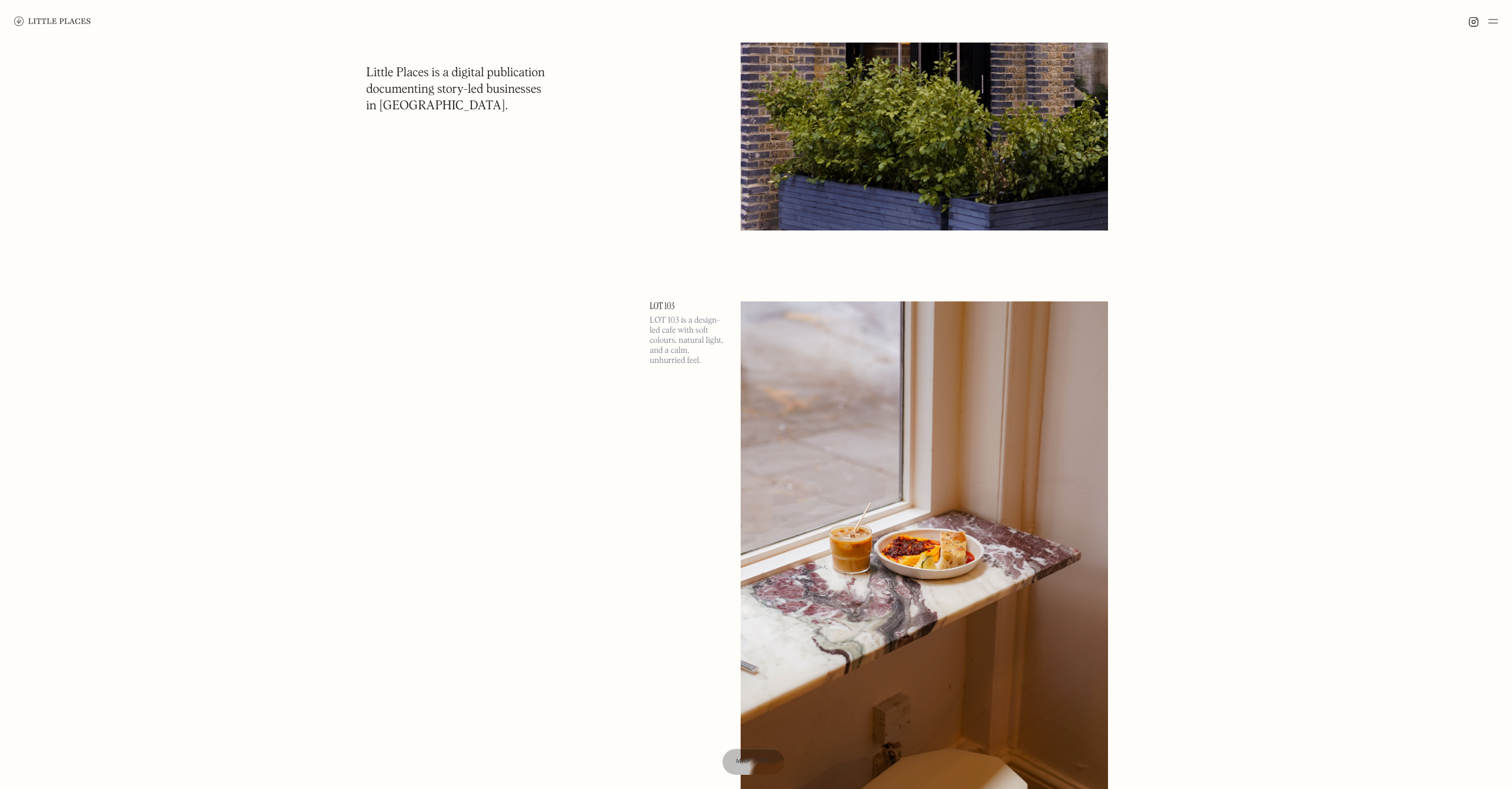
click at [880, 375] on img at bounding box center [925, 566] width 368 height 530
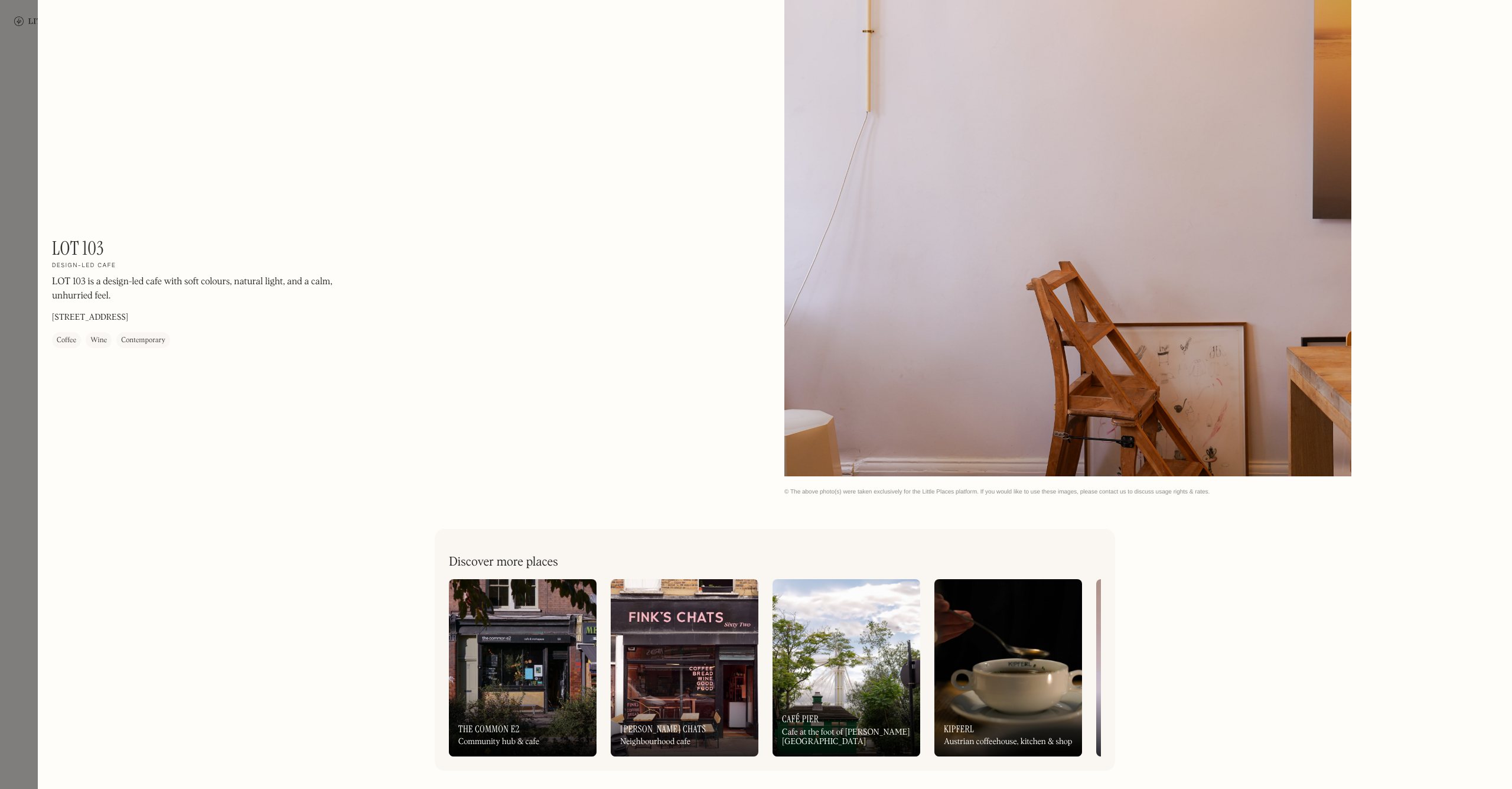
scroll to position [1684, 0]
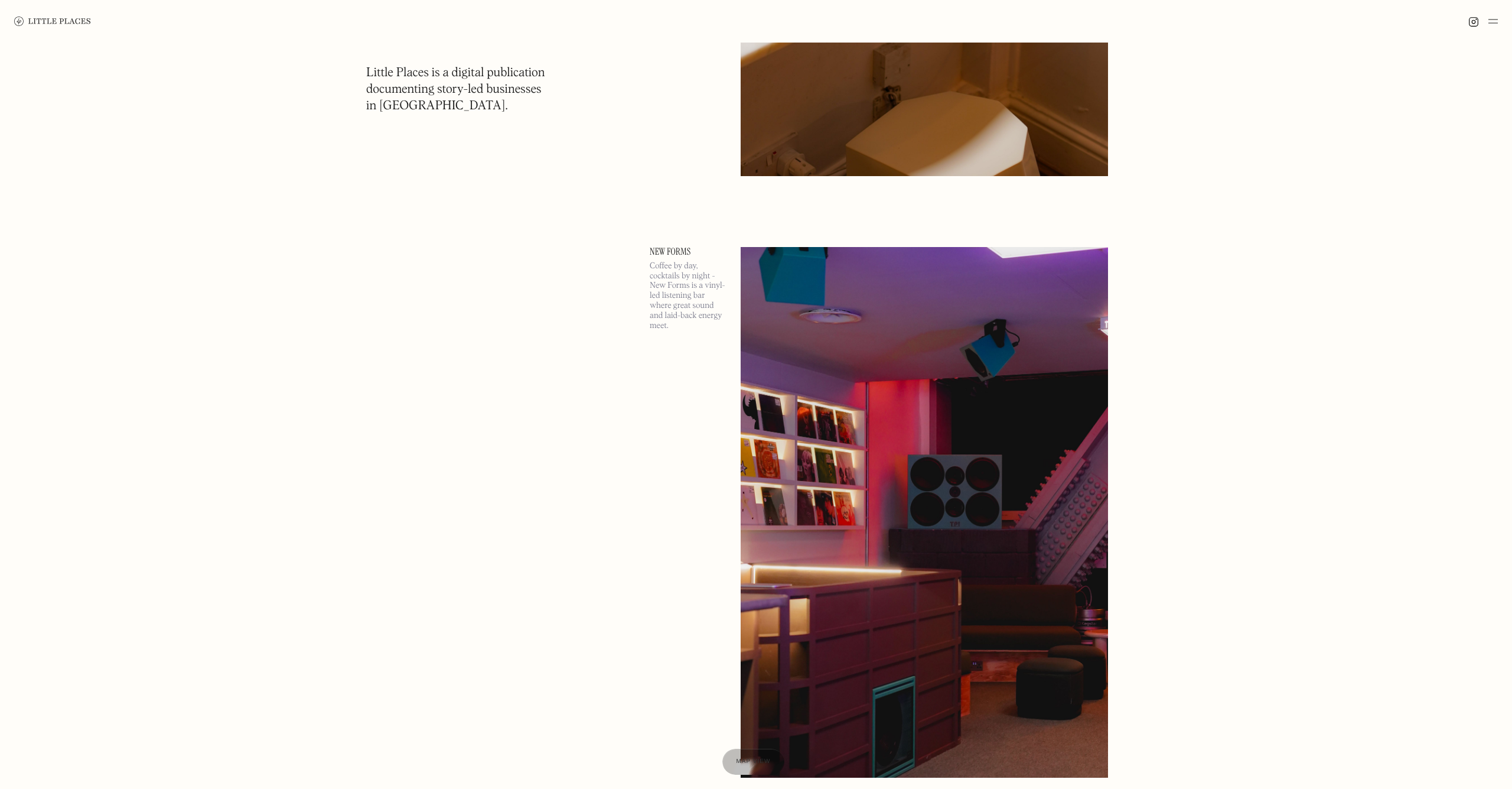
scroll to position [6486, 0]
click at [875, 399] on img at bounding box center [925, 511] width 368 height 530
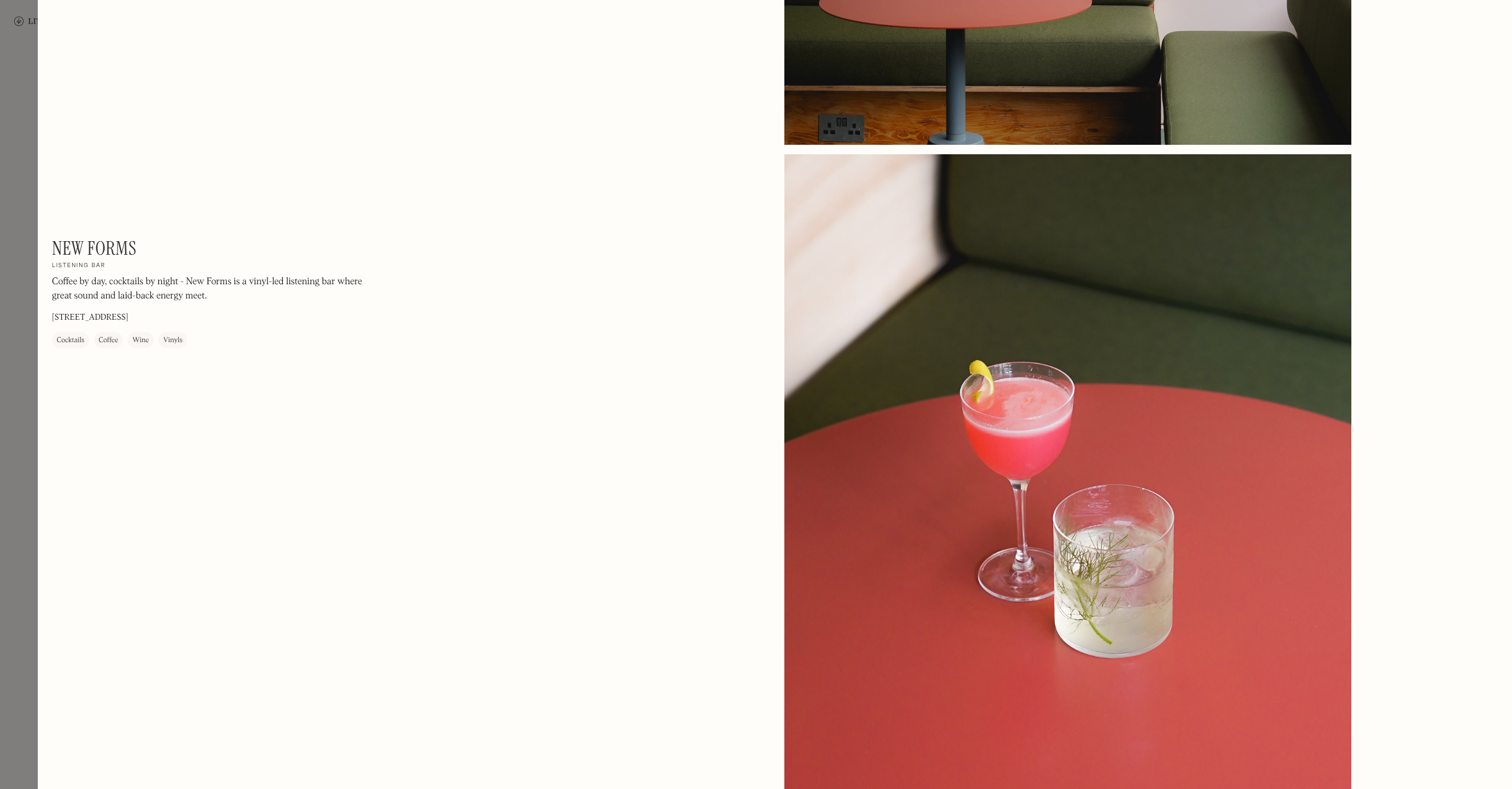
scroll to position [1316, 0]
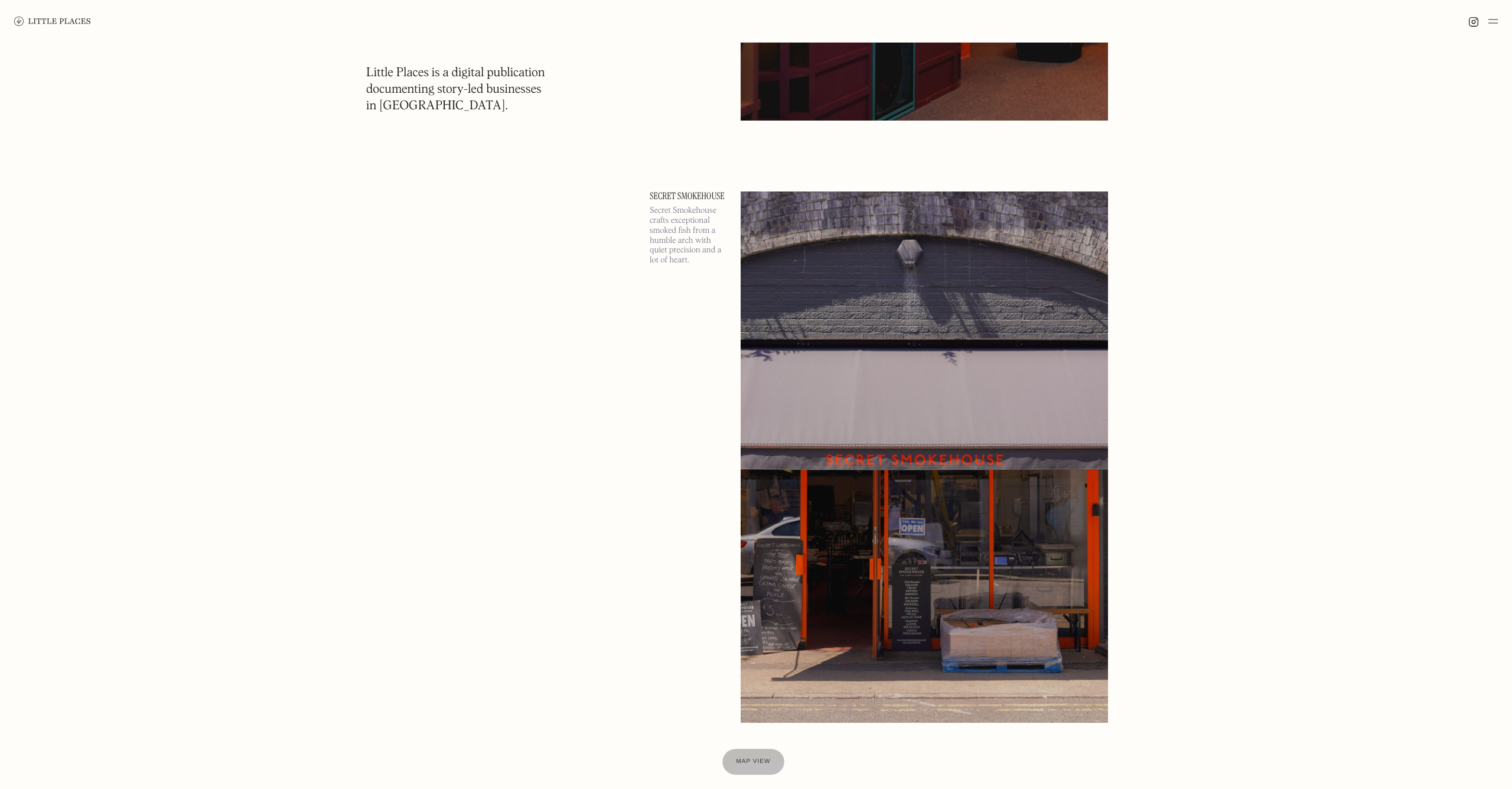
scroll to position [7187, 0]
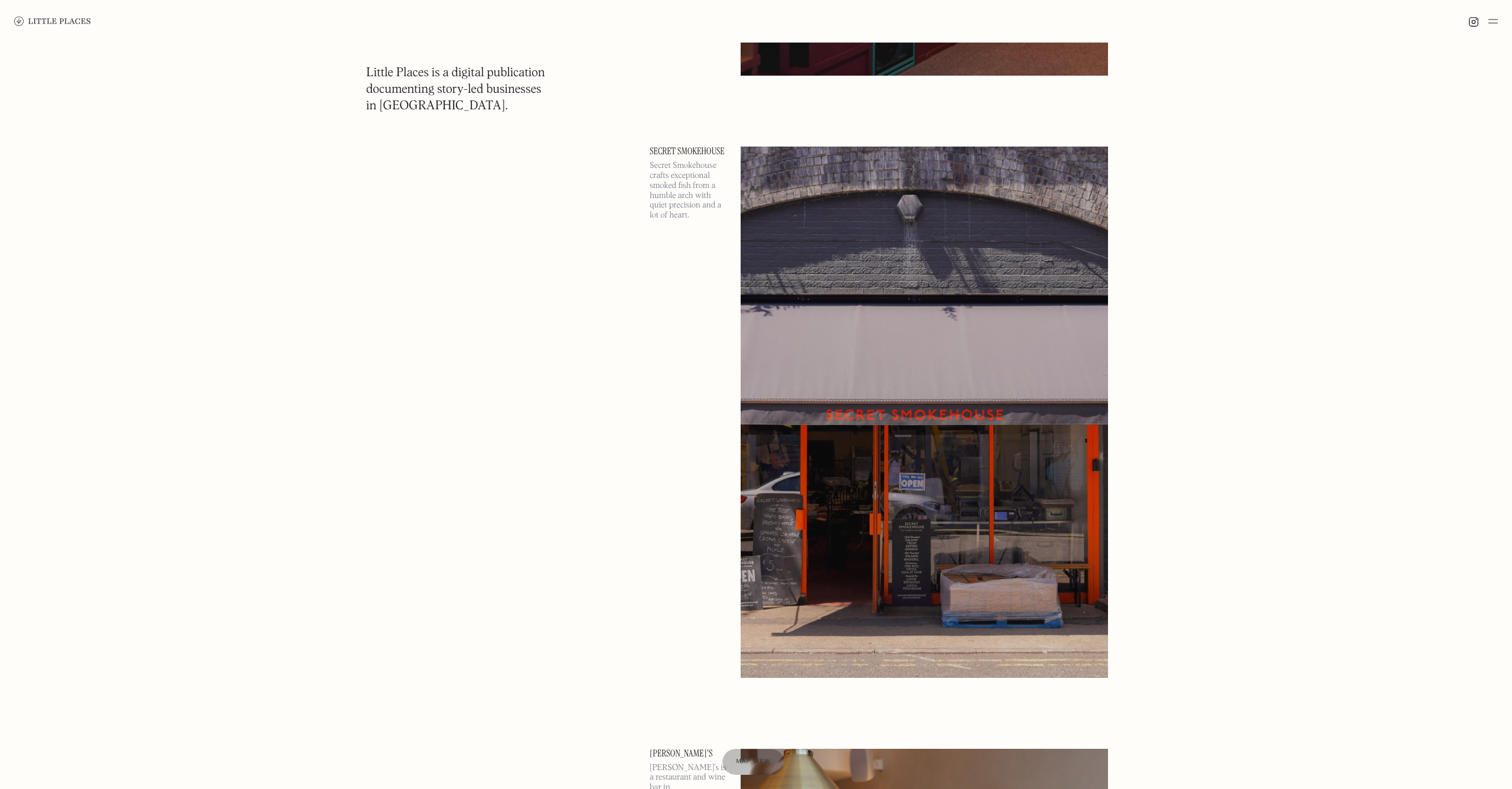
click at [876, 398] on img at bounding box center [925, 411] width 368 height 530
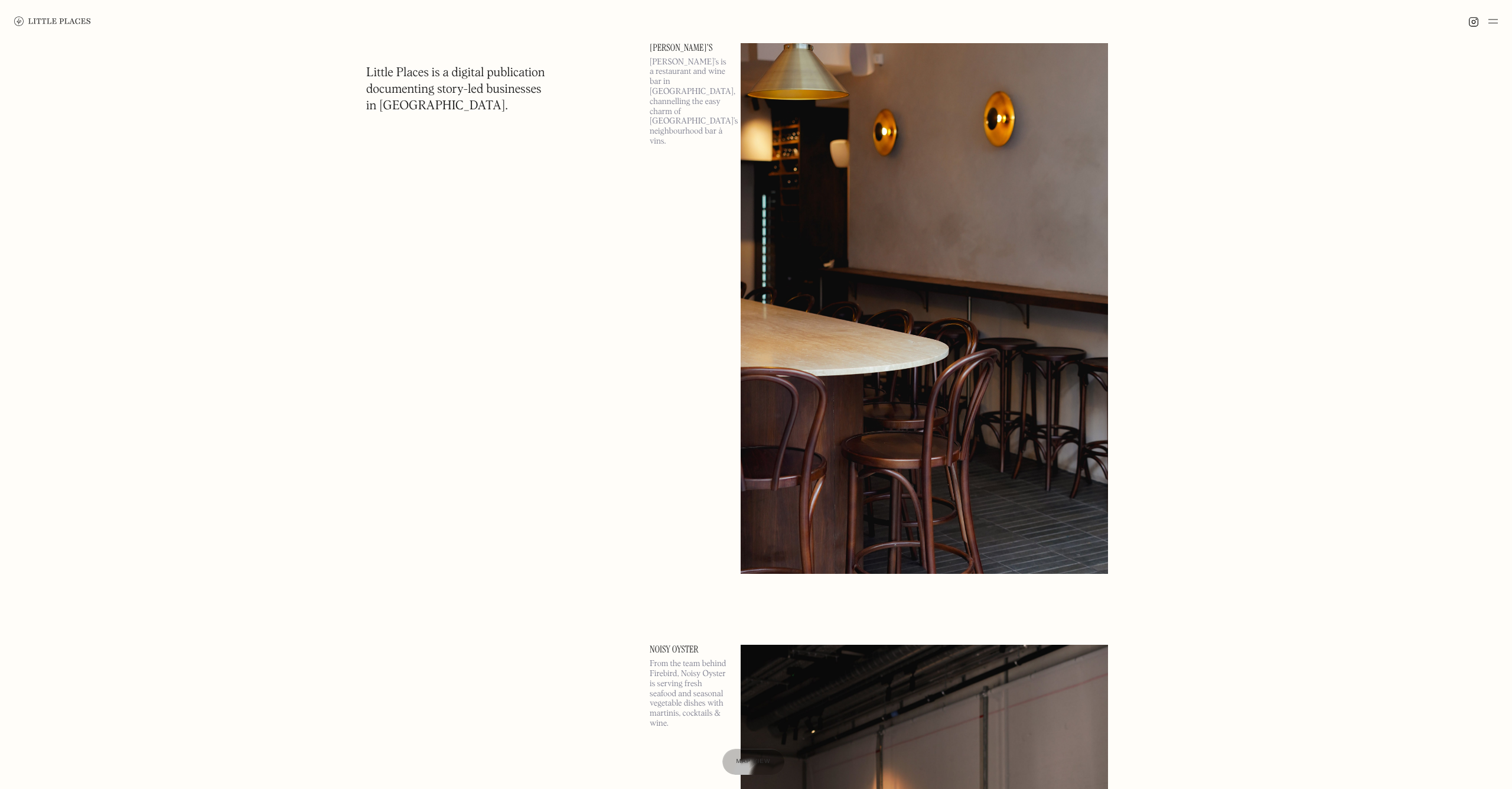
scroll to position [7894, 0]
click at [876, 398] on img at bounding box center [925, 307] width 368 height 530
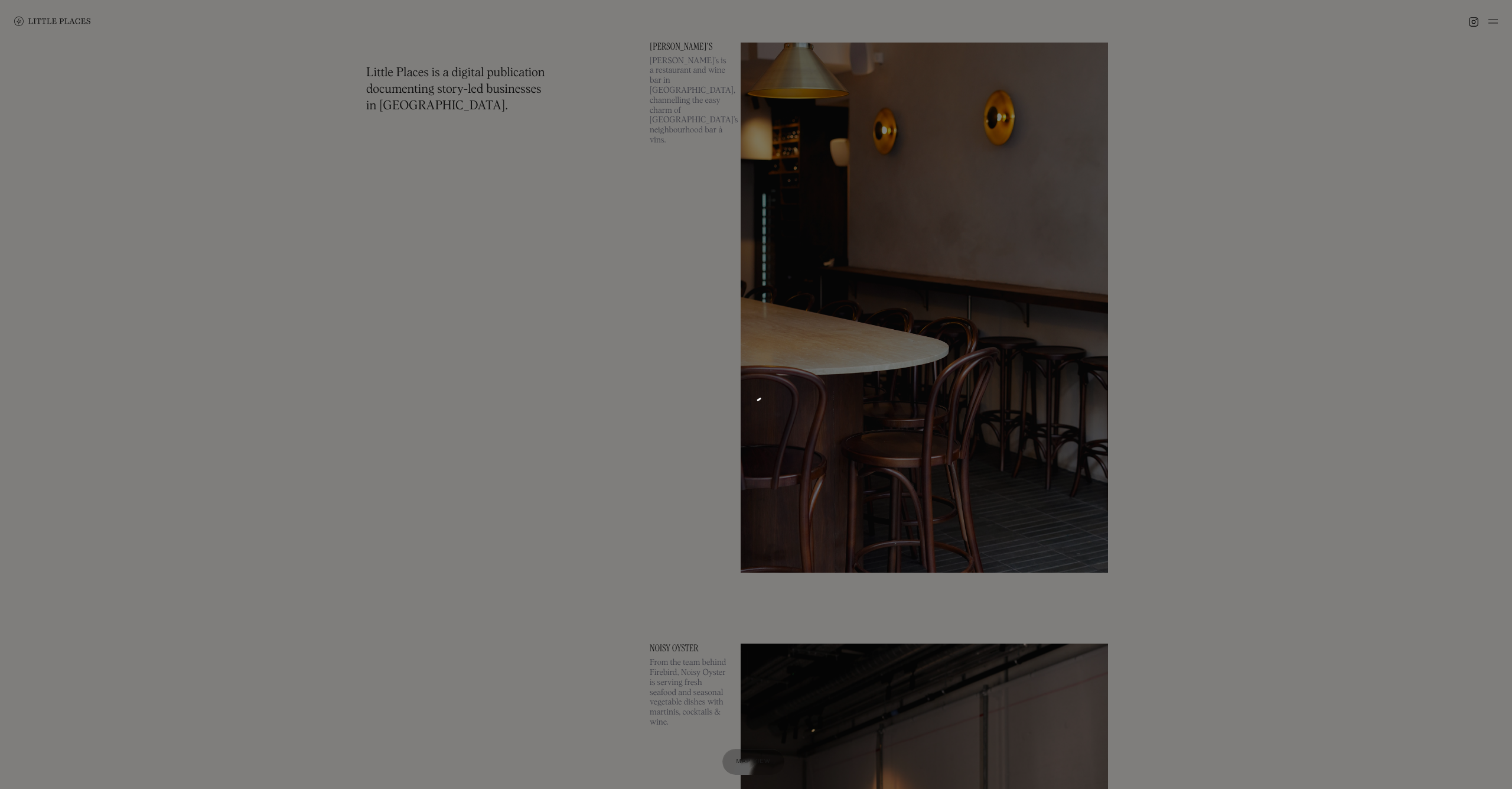
scroll to position [2402, 0]
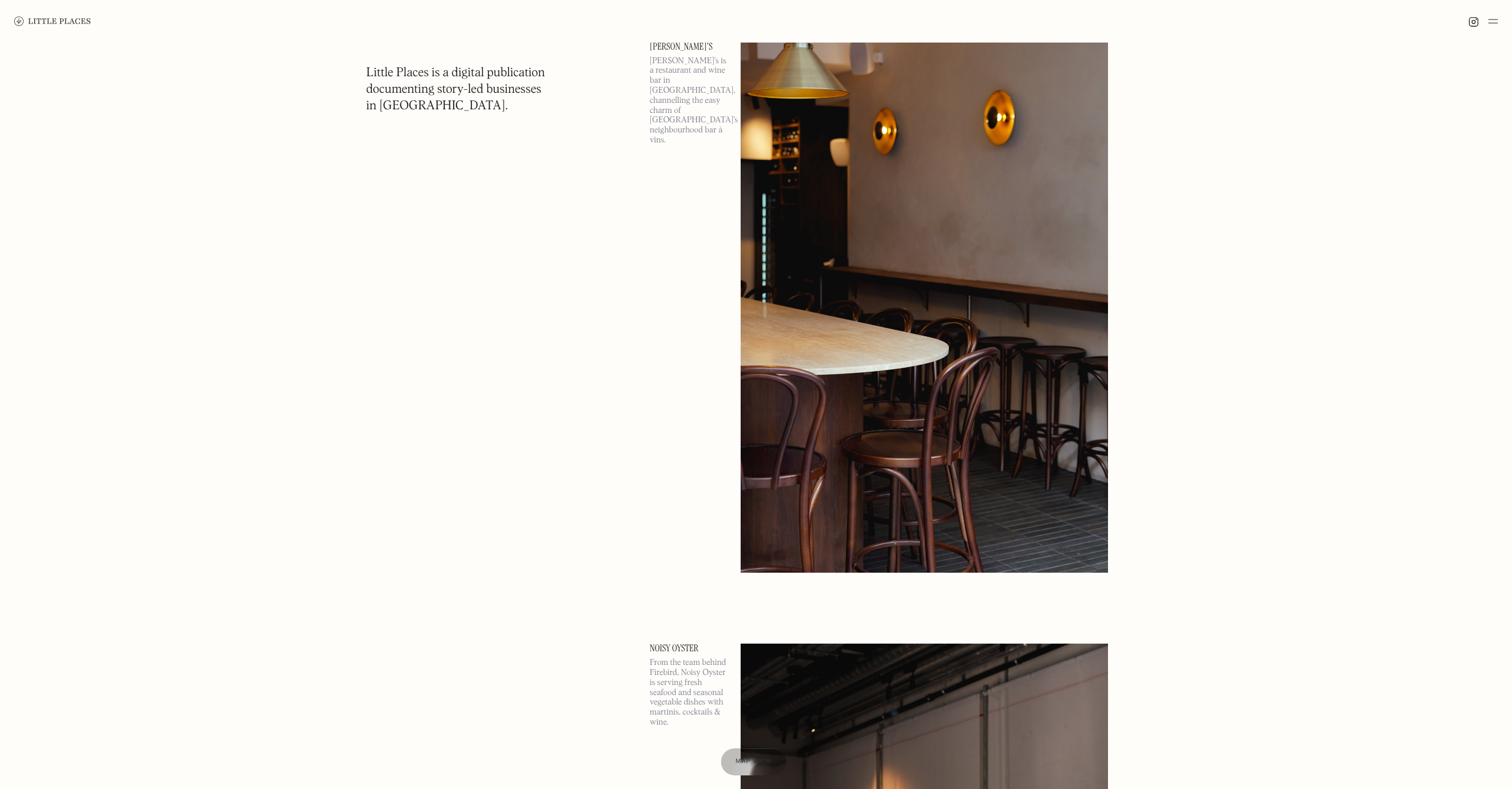
click at [755, 760] on span "Map view" at bounding box center [753, 761] width 36 height 7
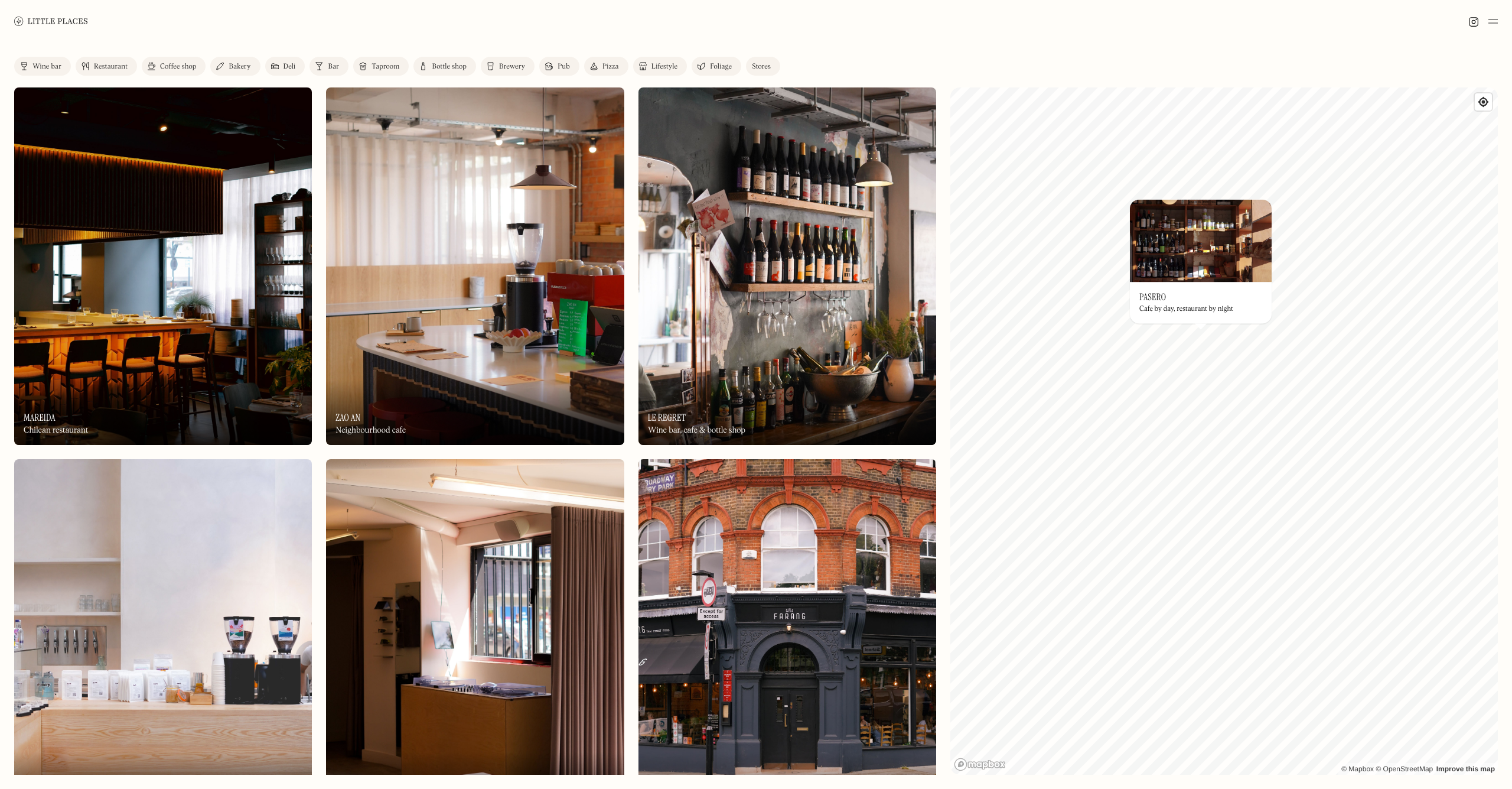
click at [1184, 243] on img at bounding box center [1201, 240] width 142 height 83
click at [63, 20] on img at bounding box center [51, 21] width 74 height 9
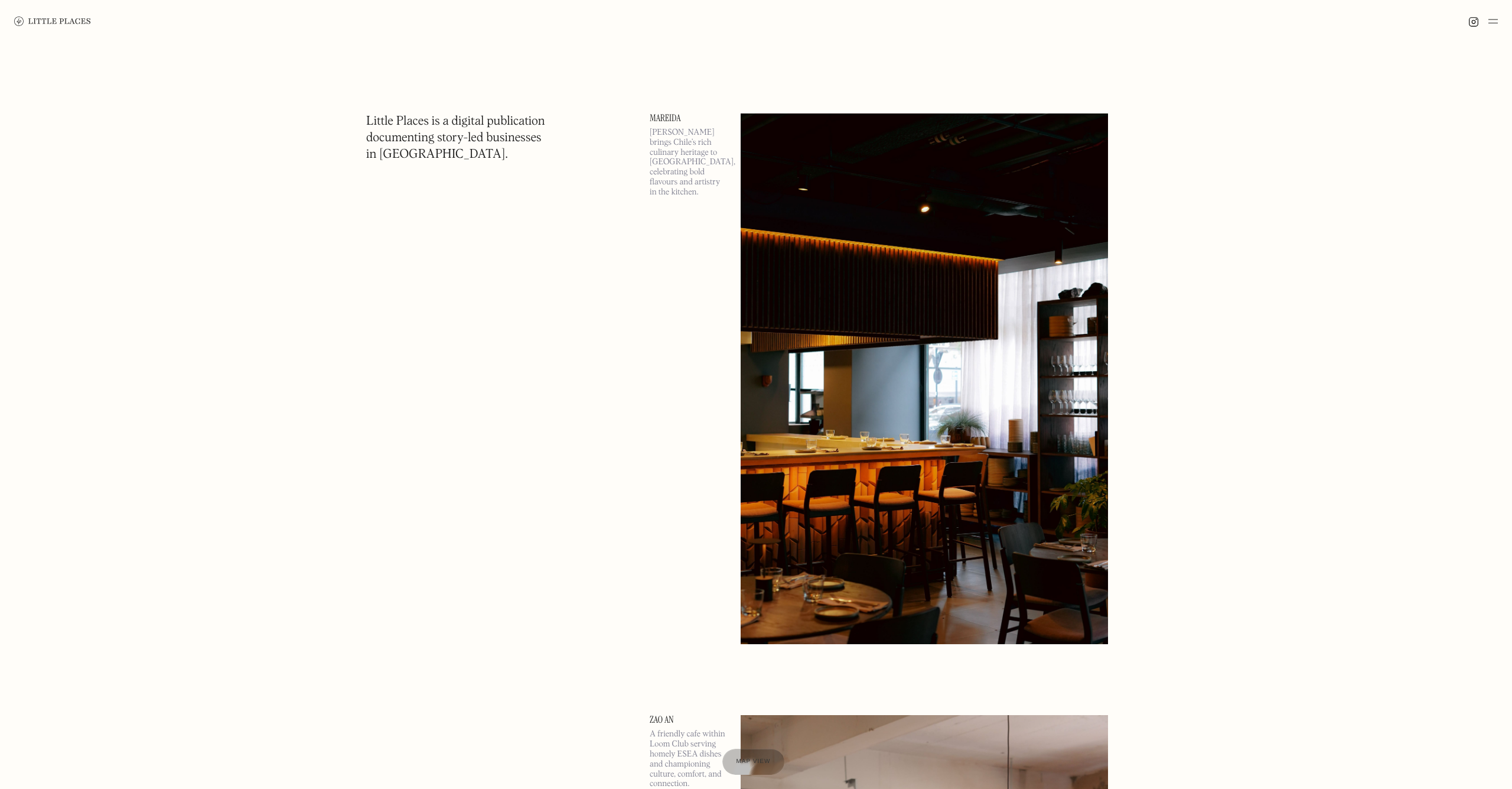
click at [52, 24] on img at bounding box center [52, 21] width 77 height 9
click at [761, 756] on div "Map view" at bounding box center [753, 762] width 36 height 13
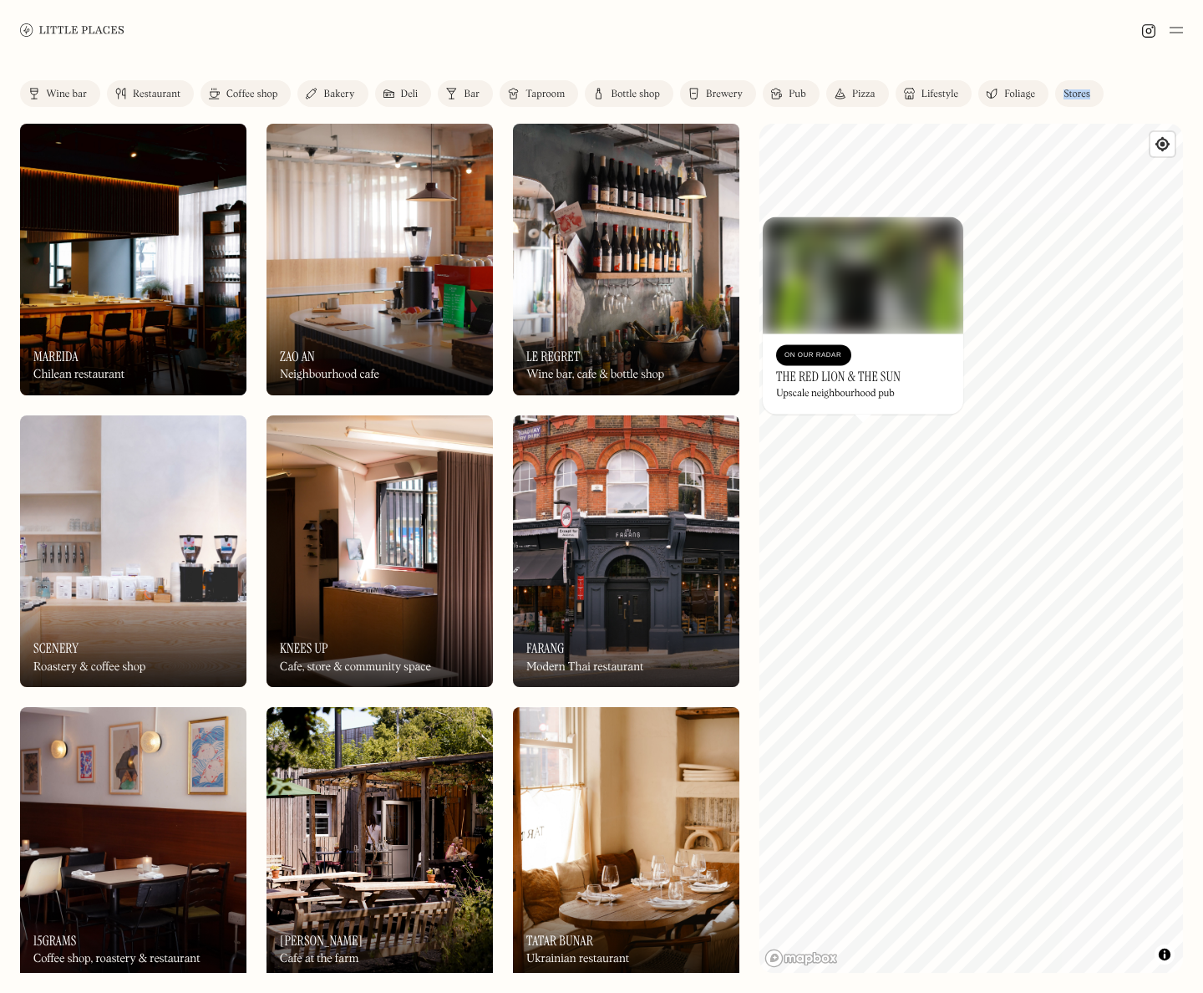
click at [84, 23] on link at bounding box center [72, 30] width 104 height 60
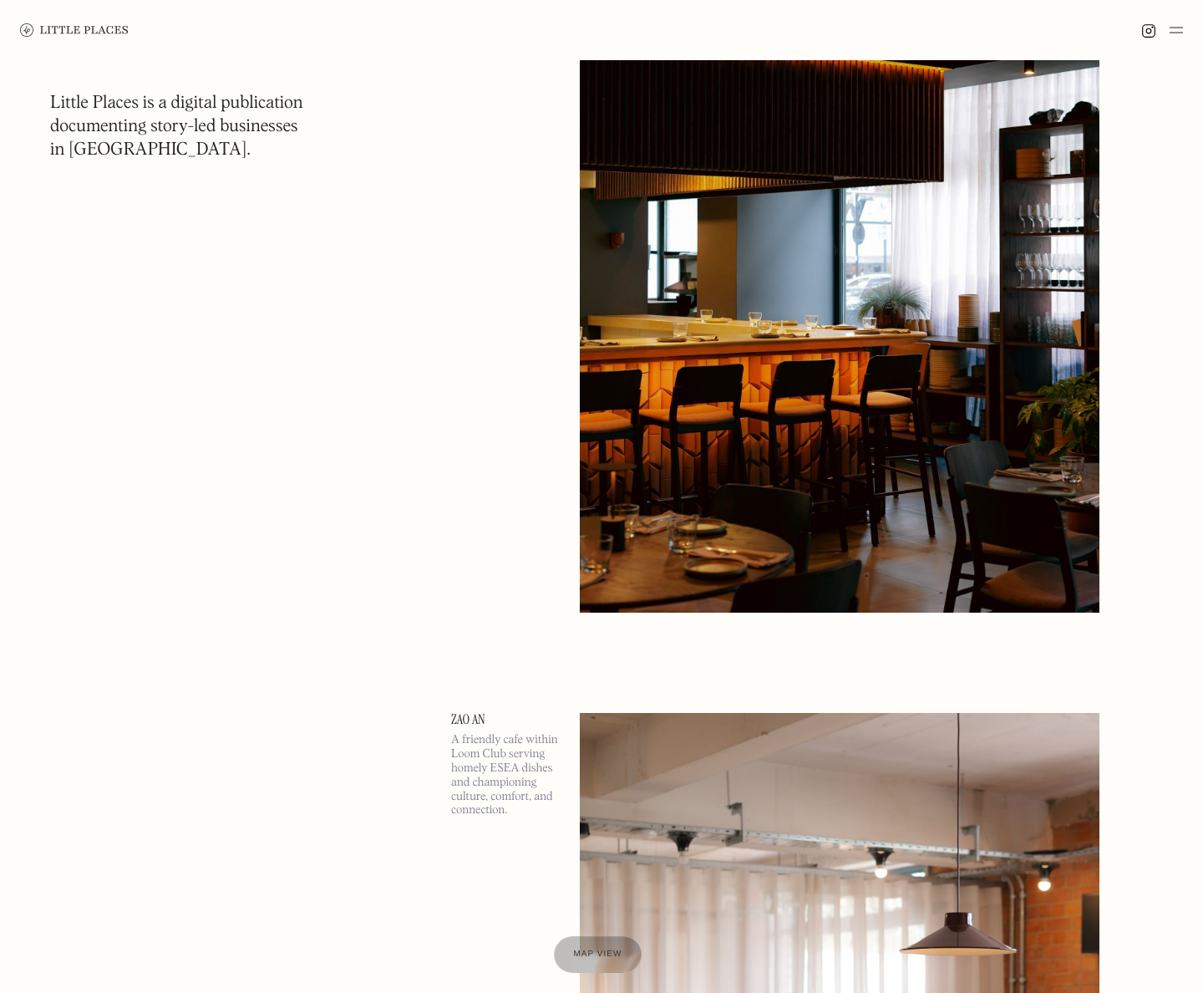
scroll to position [297, 0]
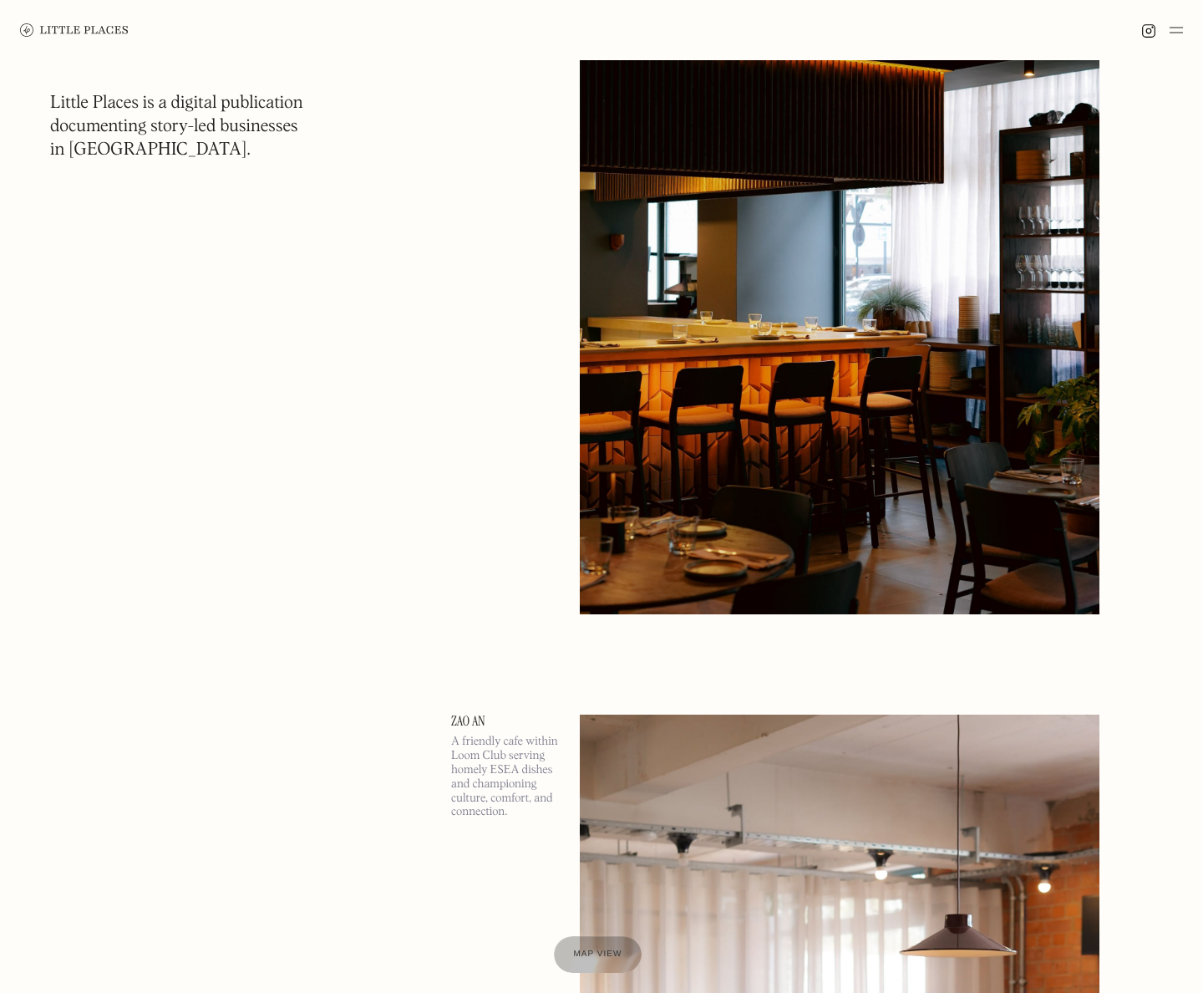
click at [700, 367] on img at bounding box center [840, 239] width 520 height 750
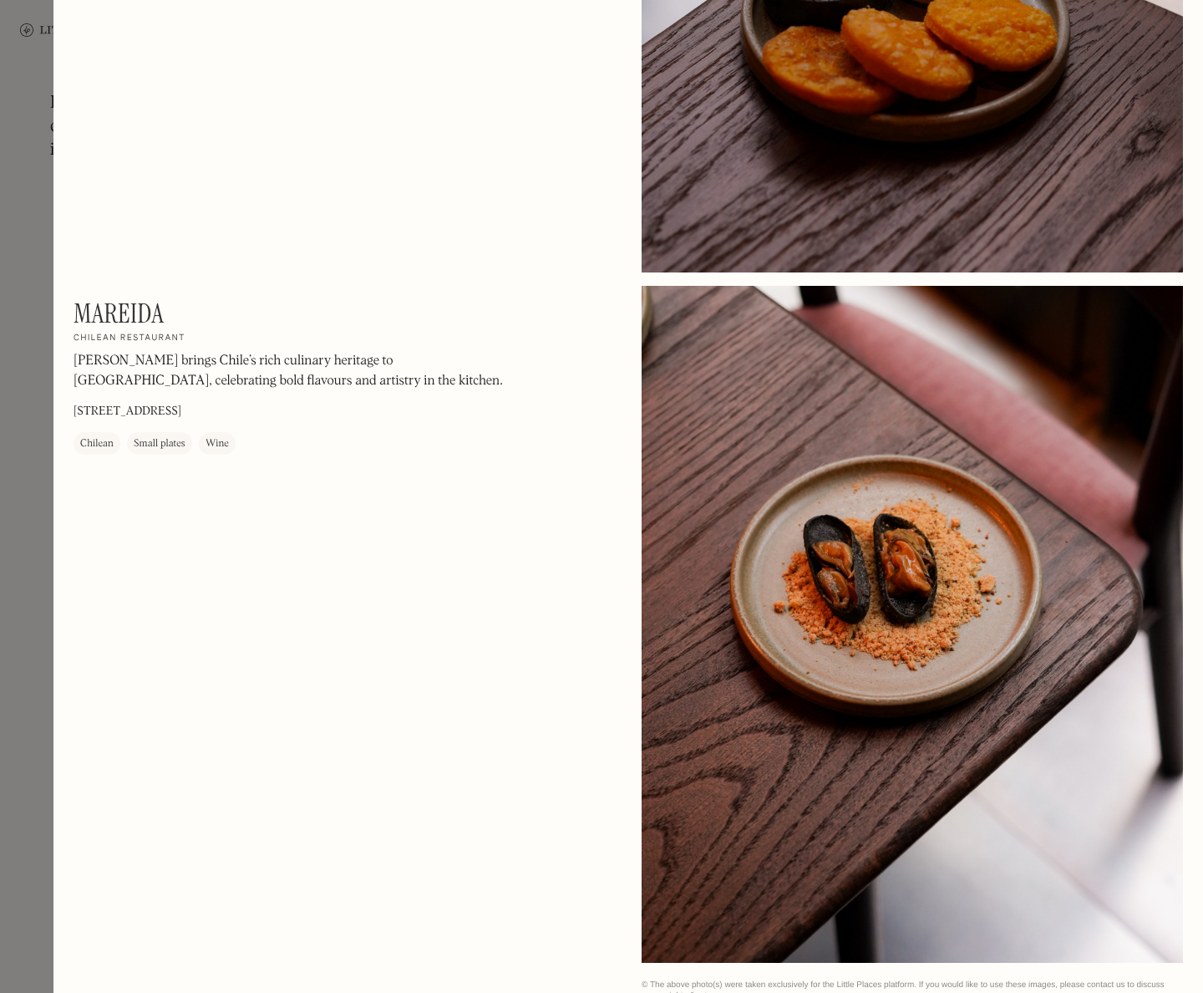
scroll to position [2229, 0]
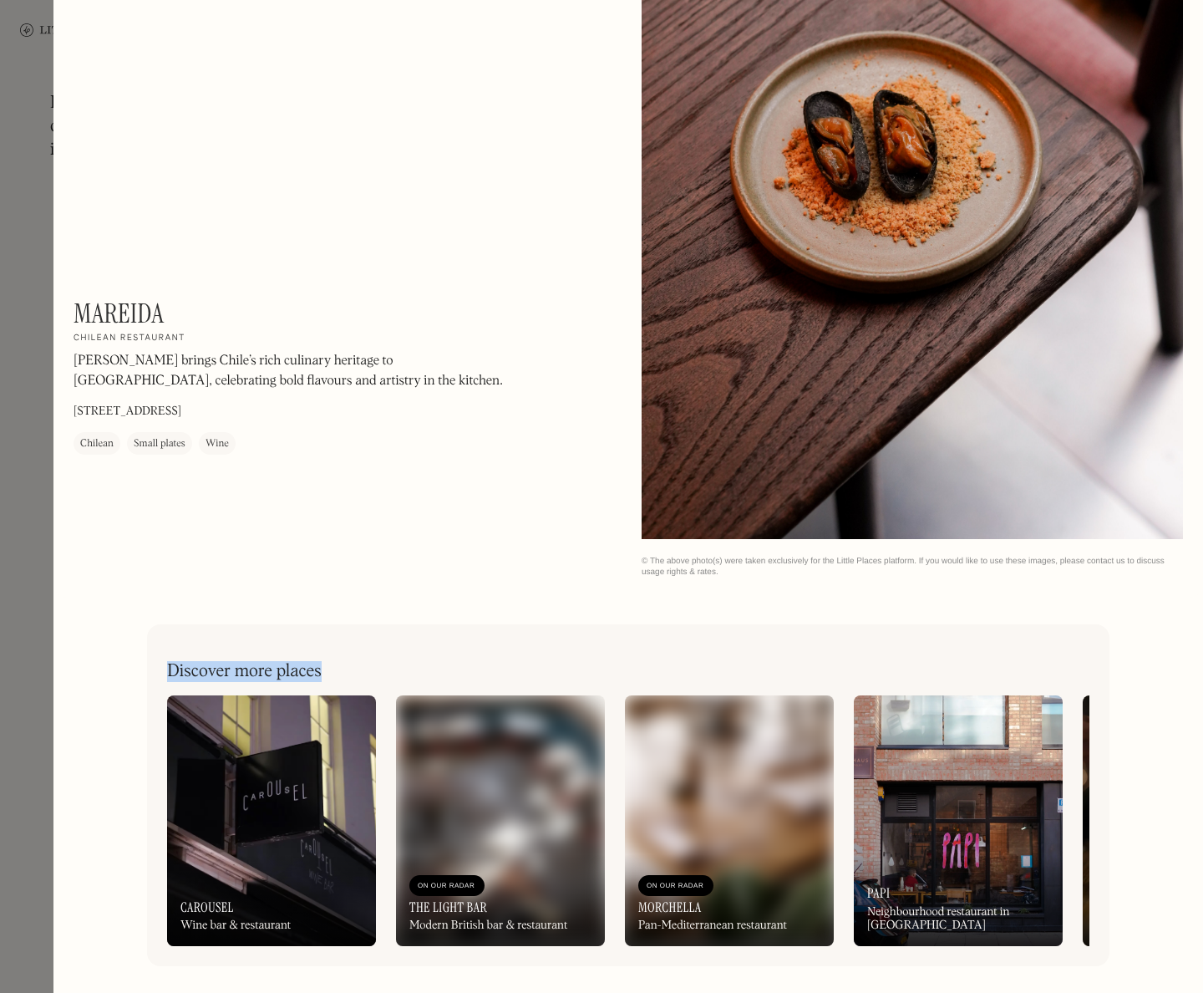
drag, startPoint x: 169, startPoint y: 671, endPoint x: 337, endPoint y: 661, distance: 168.3
click at [337, 661] on div "Discover more places" at bounding box center [628, 663] width 923 height 38
copy h2 "Discover more places"
